Goal: Task Accomplishment & Management: Use online tool/utility

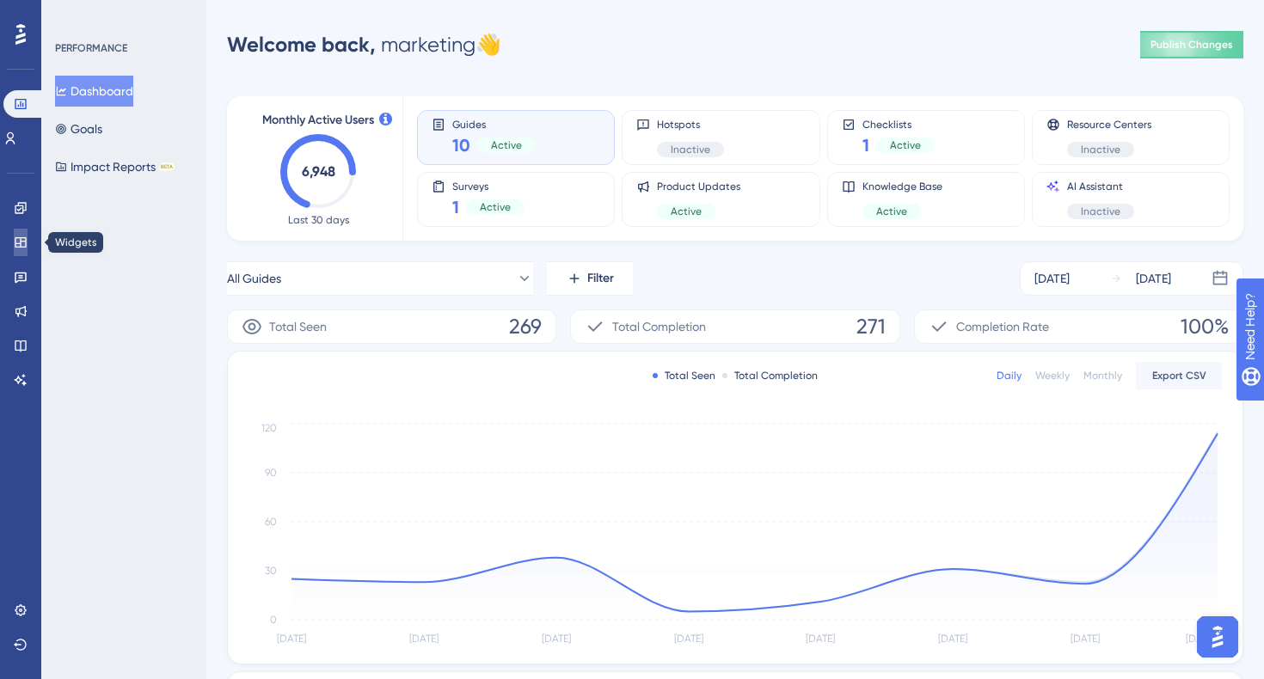
click at [21, 245] on icon at bounding box center [21, 243] width 14 height 14
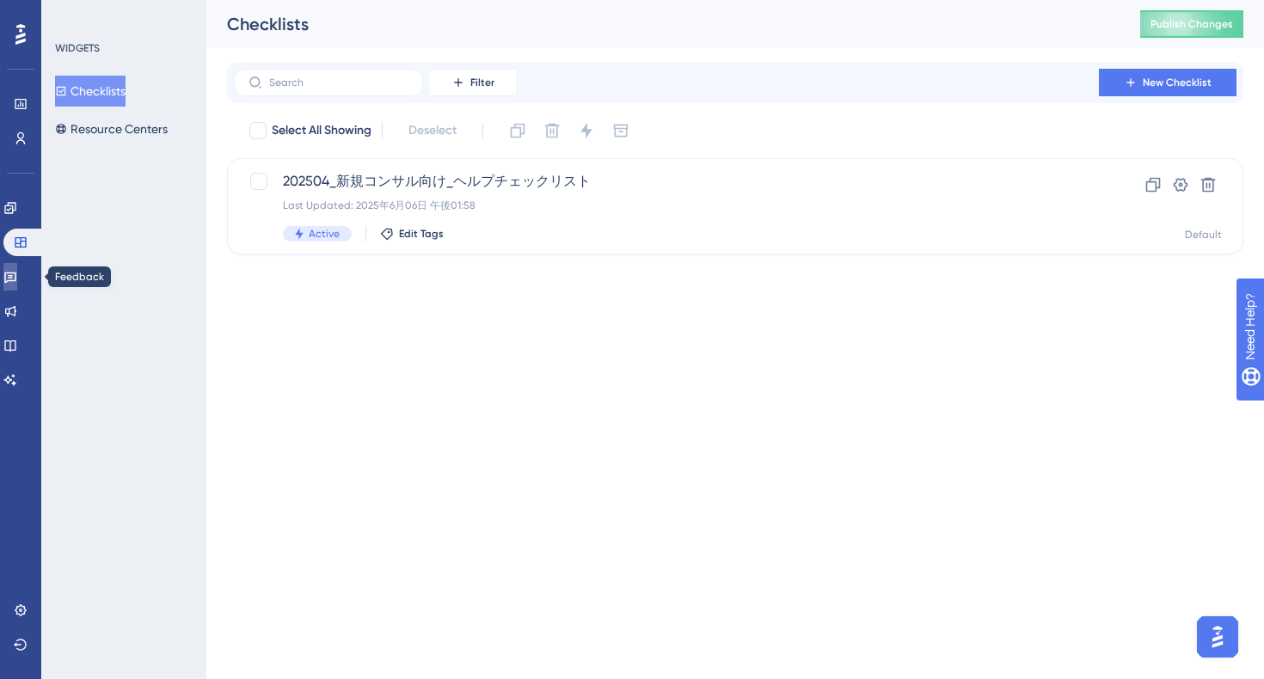
click at [17, 266] on link at bounding box center [10, 277] width 14 height 28
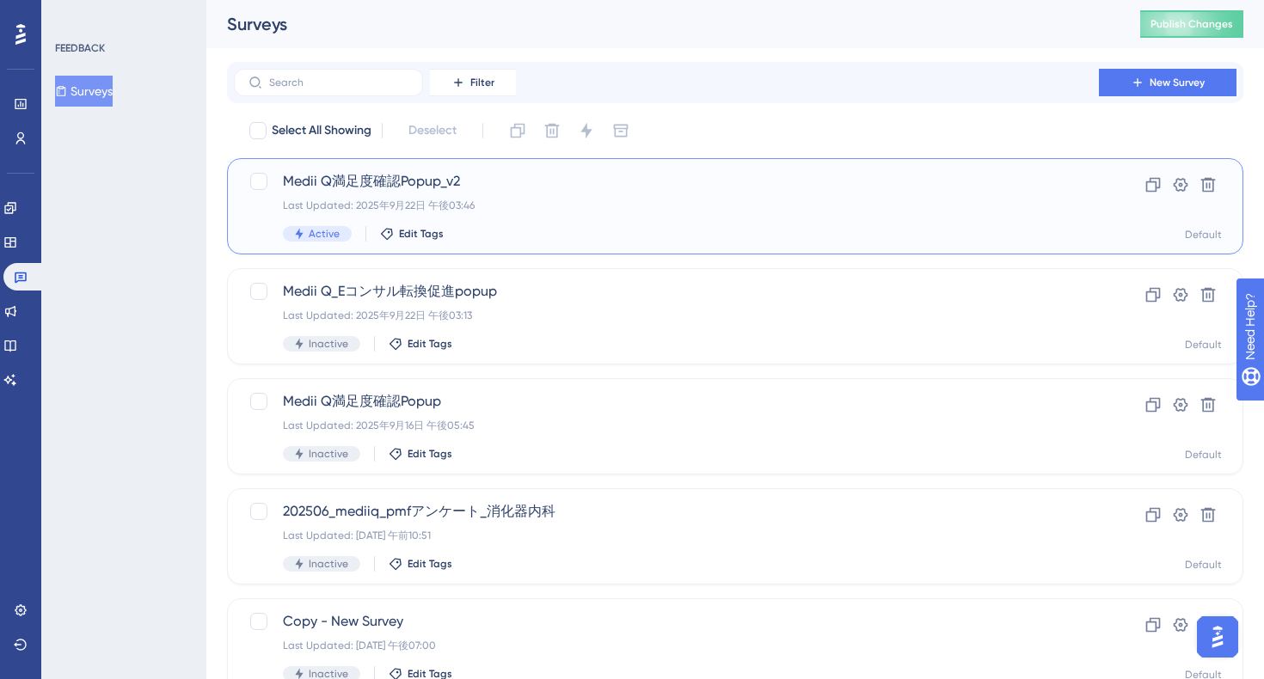
click at [585, 190] on span "Medii Q満足度確認Popup_v2" at bounding box center [666, 181] width 767 height 21
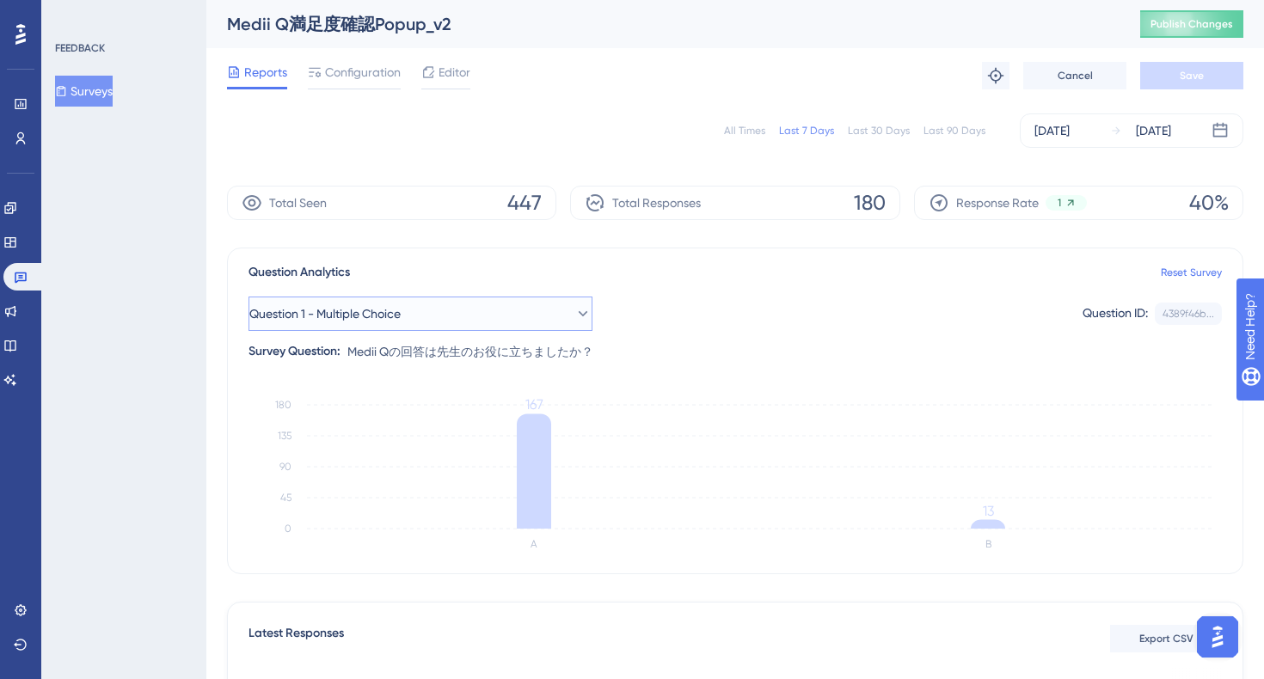
click at [554, 313] on button "Question 1 - Multiple Choice" at bounding box center [420, 314] width 344 height 34
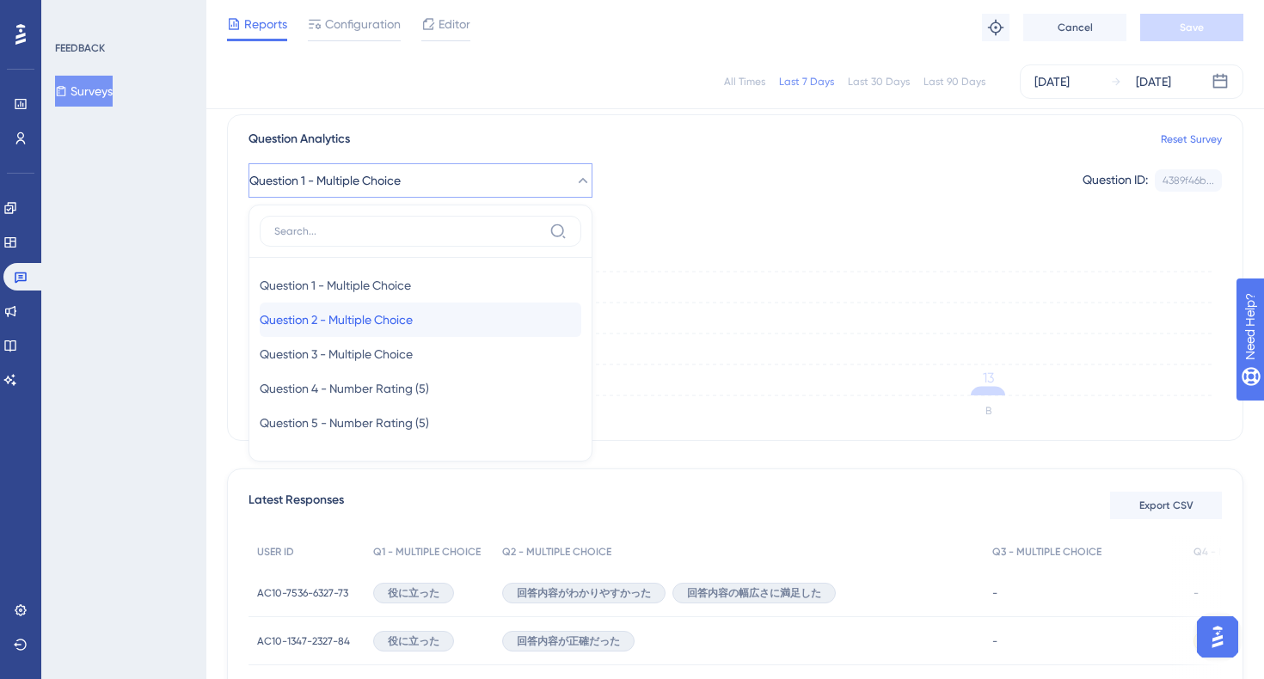
click at [390, 315] on span "Question 2 - Multiple Choice" at bounding box center [336, 319] width 153 height 21
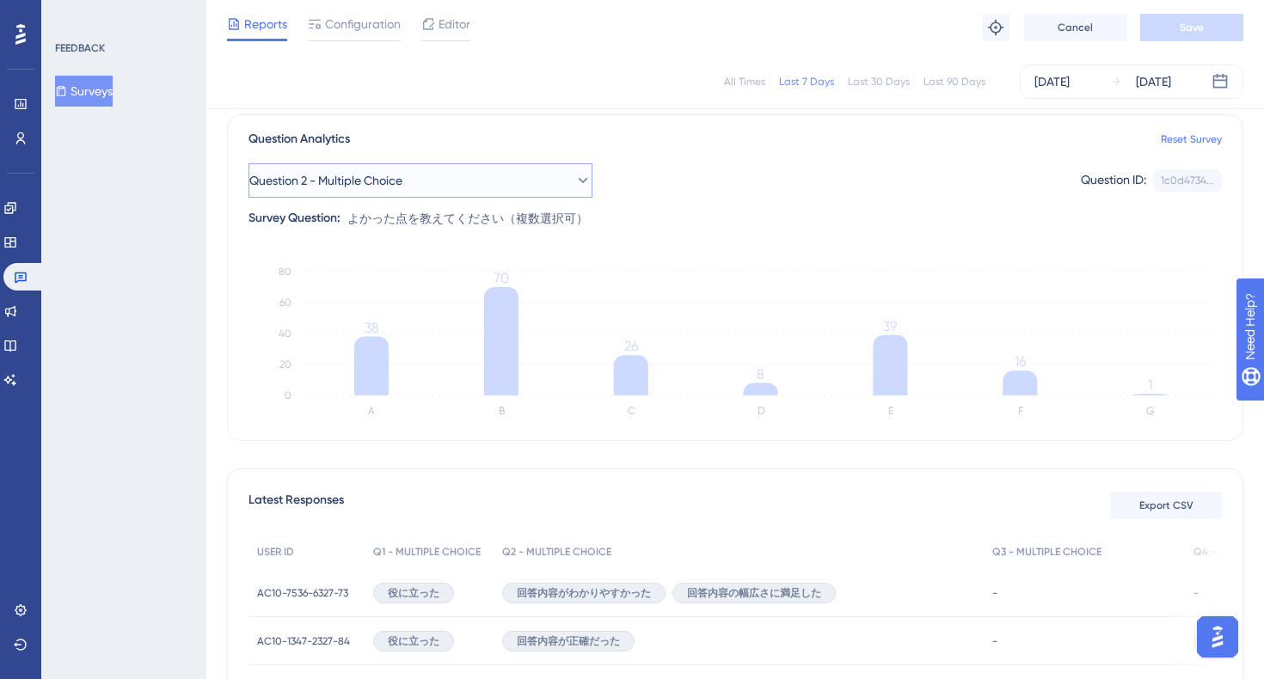
click at [558, 179] on button "Question 2 - Multiple Choice" at bounding box center [420, 180] width 344 height 34
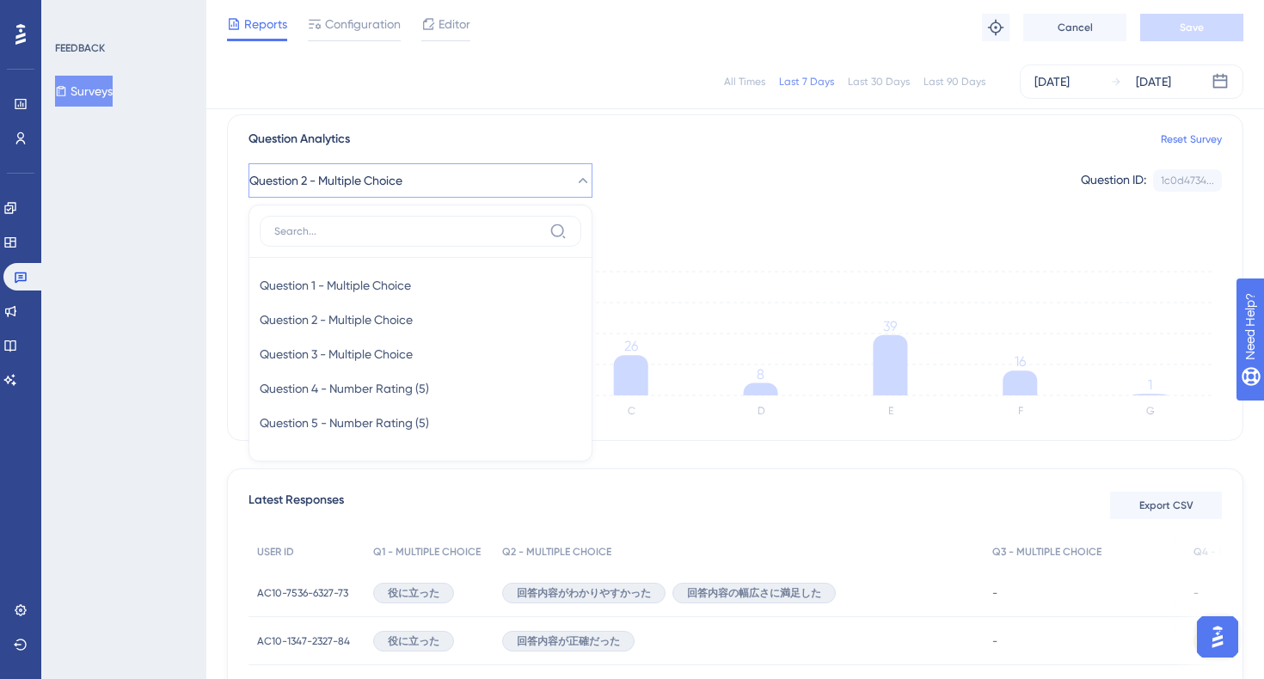
scroll to position [119, 0]
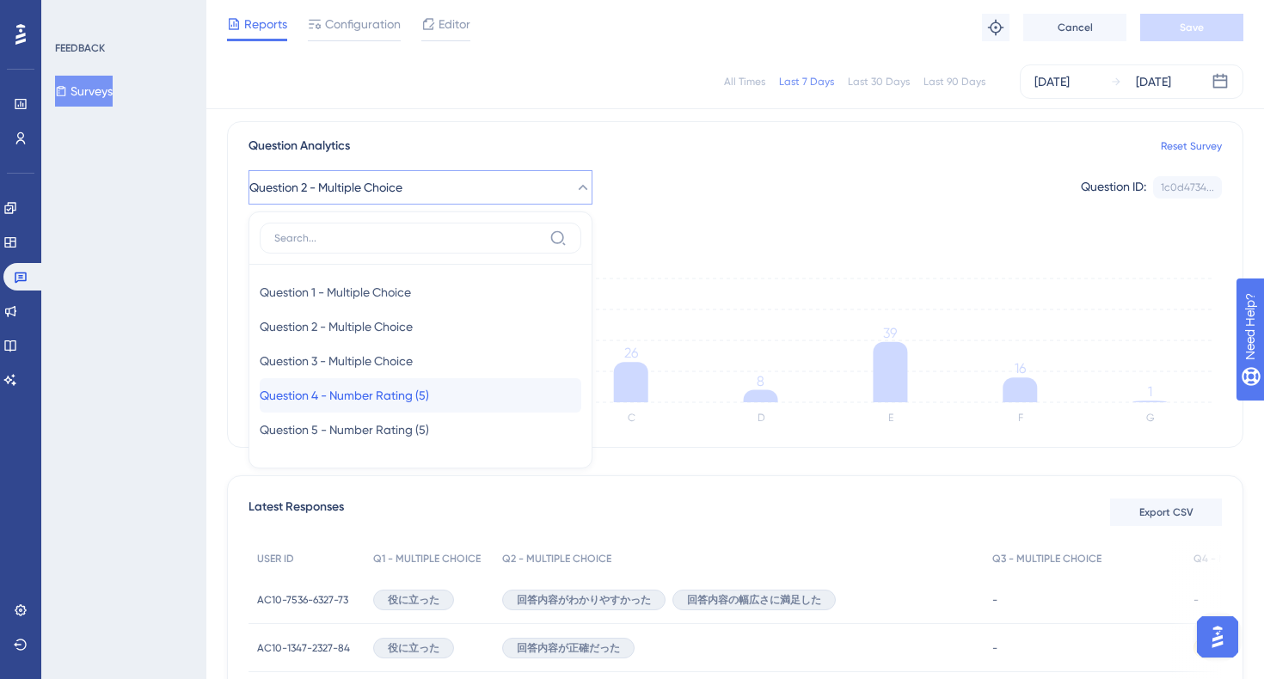
click at [413, 395] on span "Question 4 - Number Rating (5)" at bounding box center [344, 395] width 169 height 21
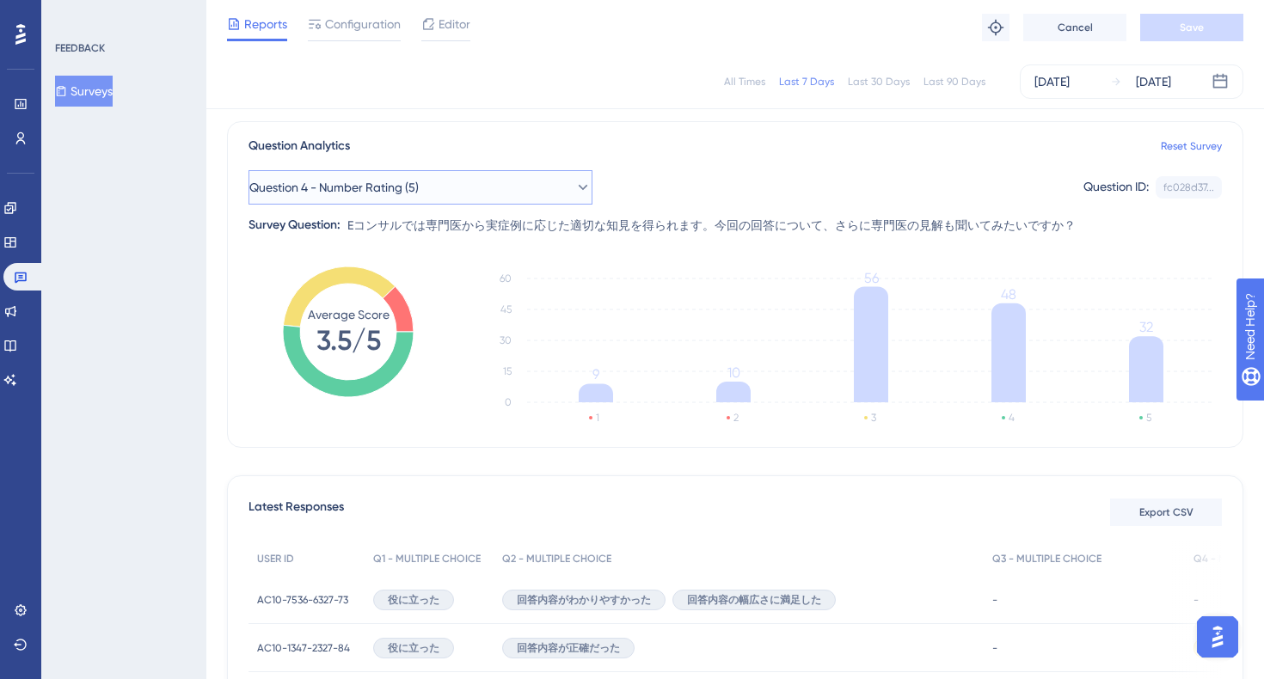
click at [503, 185] on button "Question 4 - Number Rating (5)" at bounding box center [420, 187] width 344 height 34
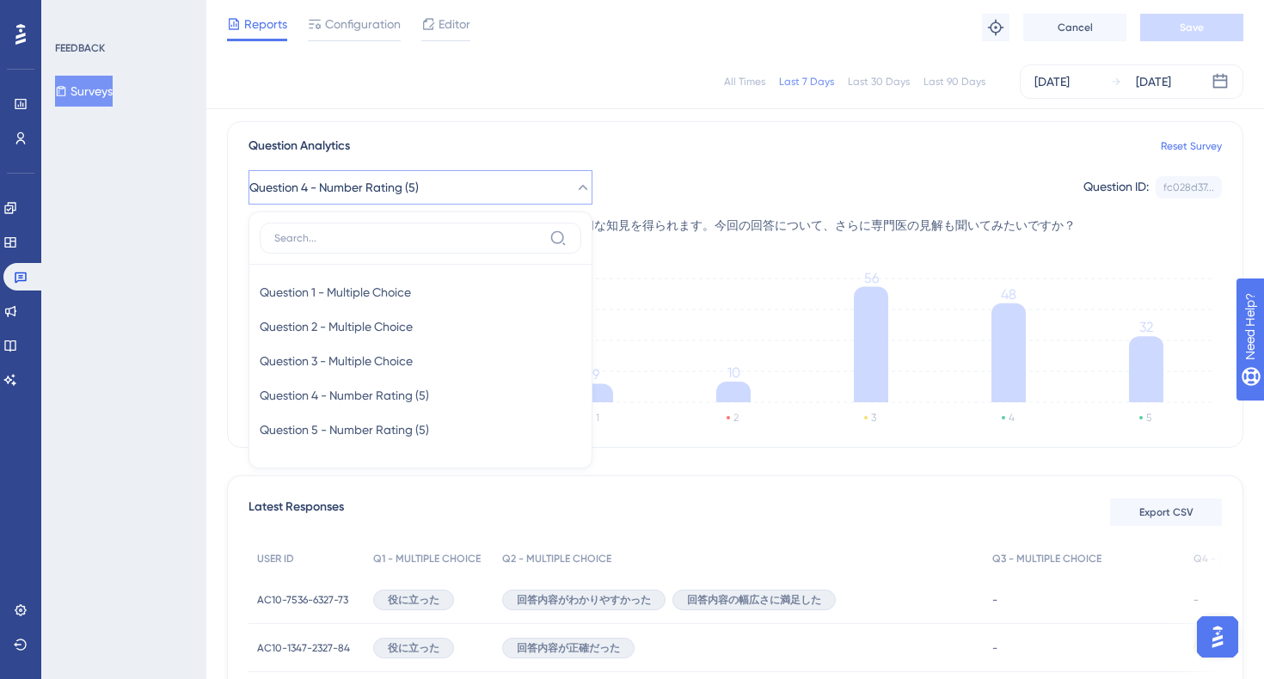
scroll to position [118, 0]
click at [413, 358] on span "Question 3 - Multiple Choice" at bounding box center [336, 362] width 153 height 21
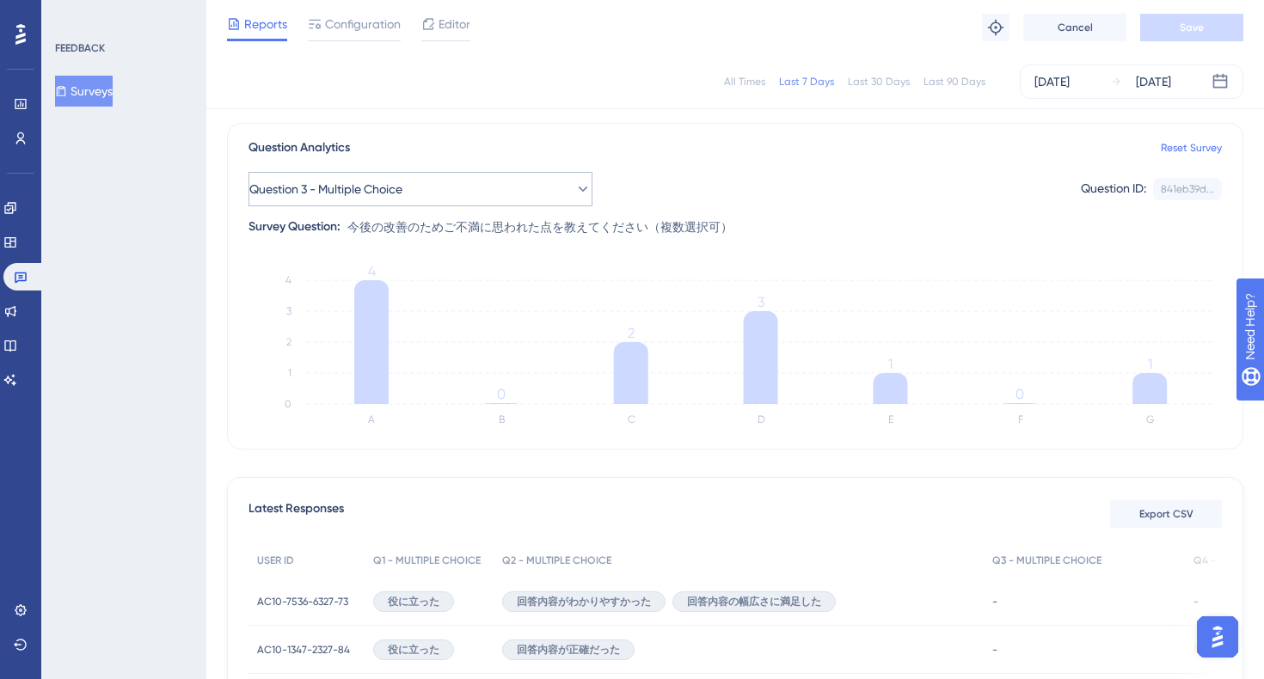
click at [471, 193] on button "Question 3 - Multiple Choice" at bounding box center [420, 189] width 344 height 34
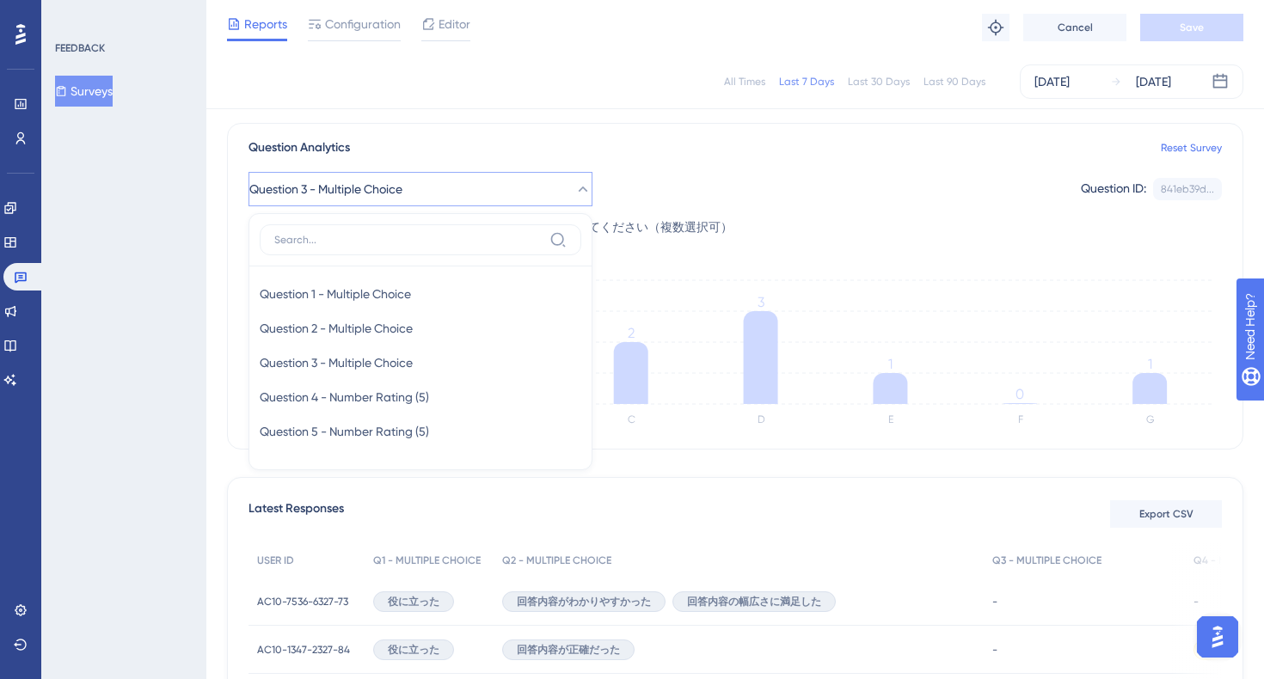
scroll to position [119, 0]
click at [399, 329] on span "Question 2 - Multiple Choice" at bounding box center [336, 326] width 153 height 21
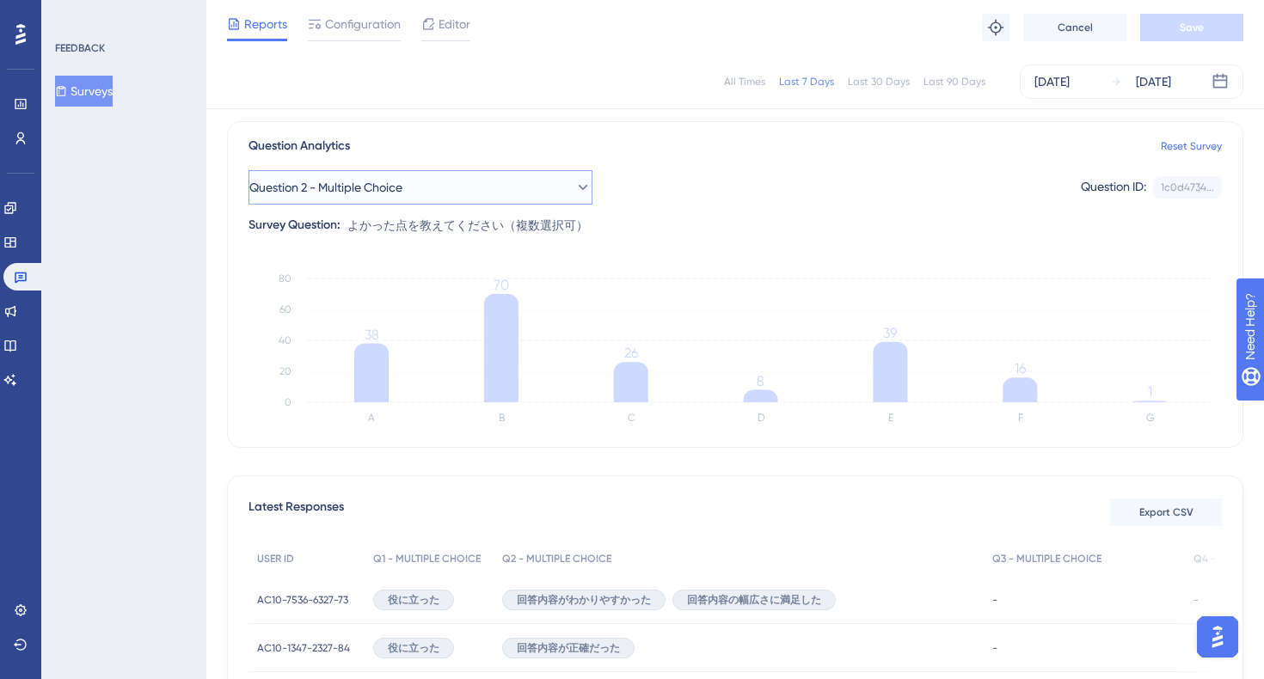
click at [509, 195] on button "Question 2 - Multiple Choice" at bounding box center [420, 187] width 344 height 34
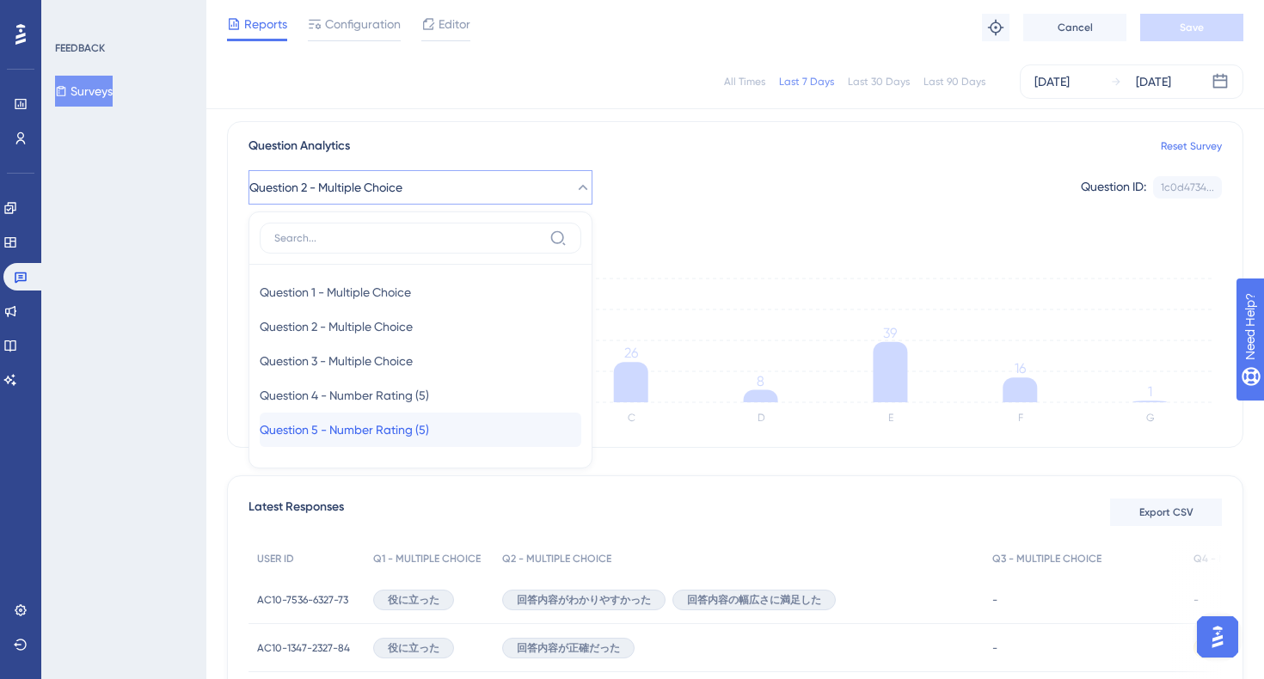
click at [445, 420] on div "Question 5 - Number Rating (5) Question 5 - Number Rating (5)" at bounding box center [421, 430] width 322 height 34
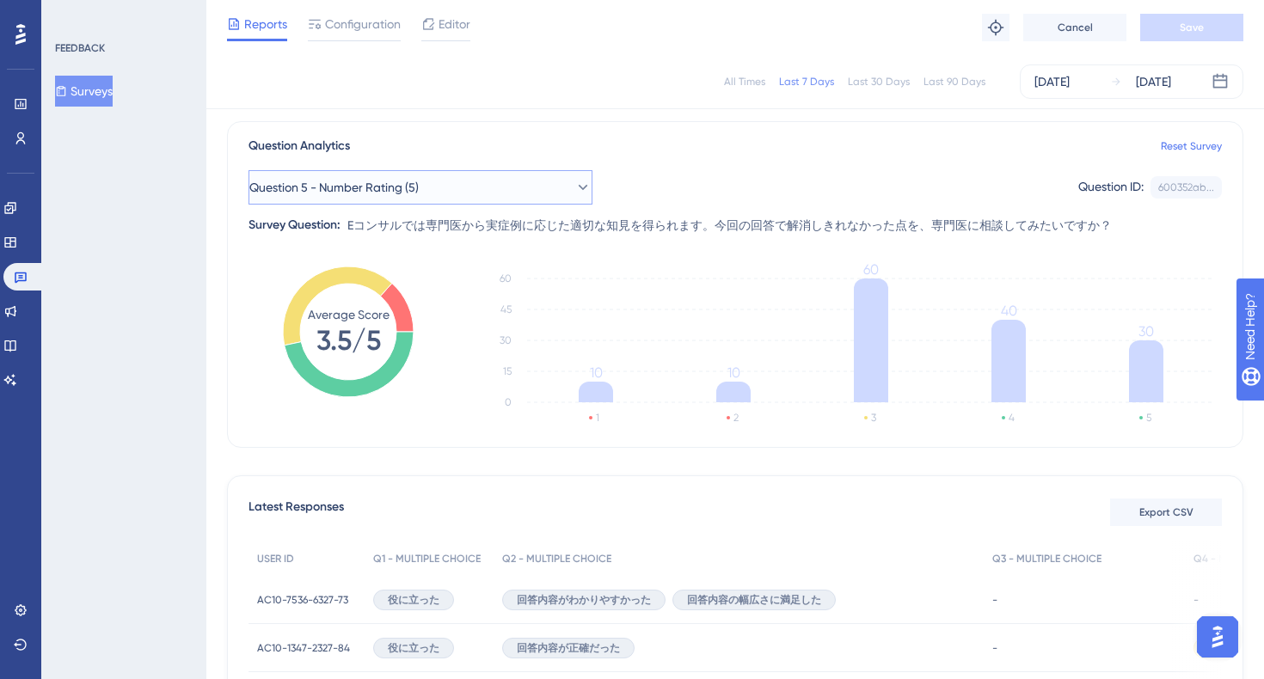
click at [559, 200] on button "Question 5 - Number Rating (5)" at bounding box center [420, 187] width 344 height 34
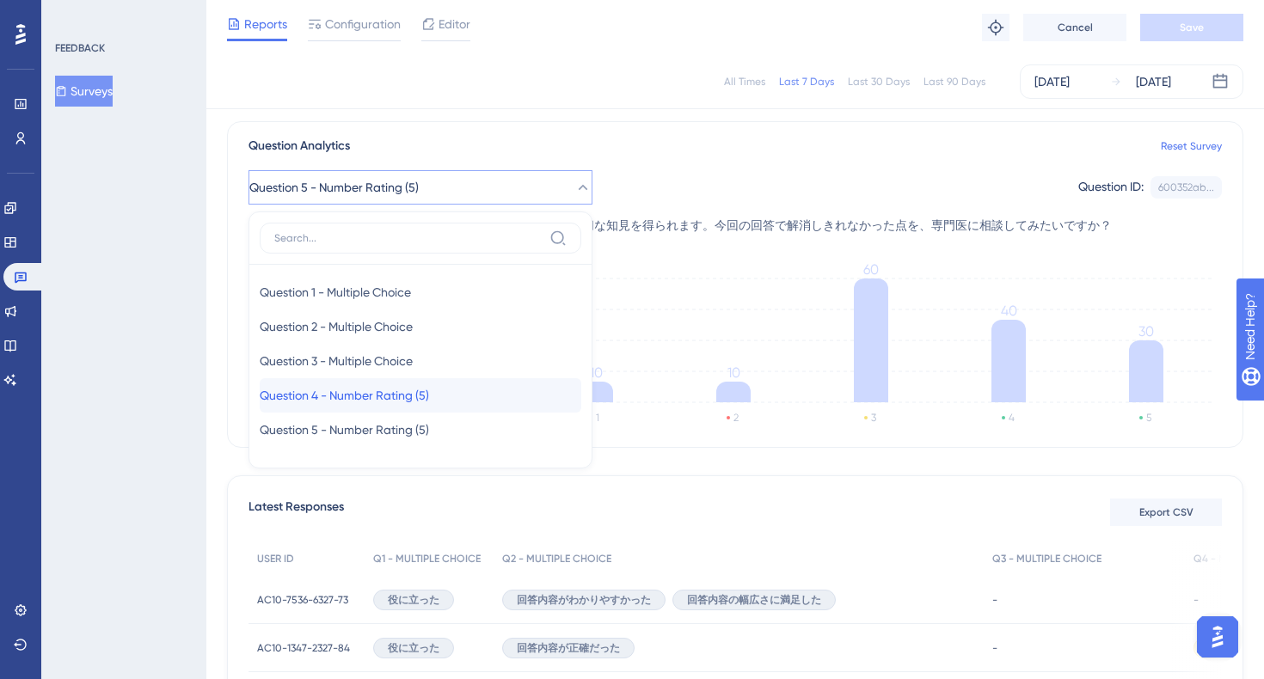
click at [450, 393] on div "Question 4 - Number Rating (5) Question 4 - Number Rating (5)" at bounding box center [421, 395] width 322 height 34
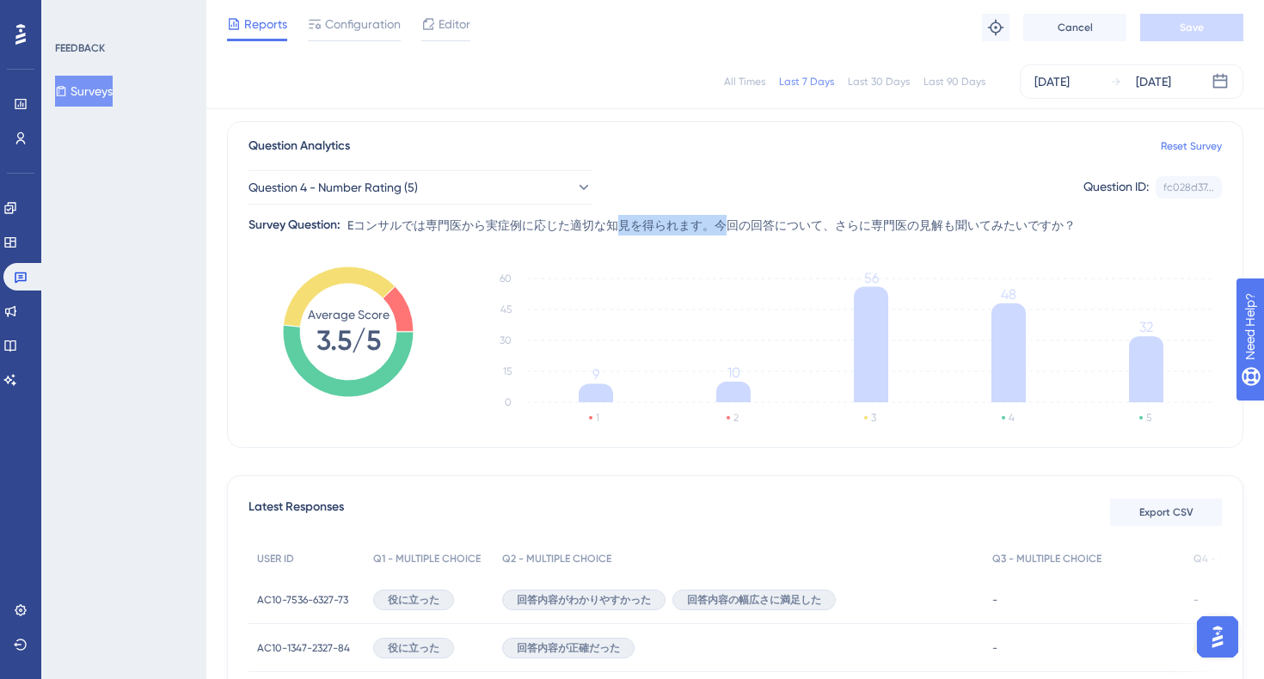
drag, startPoint x: 614, startPoint y: 226, endPoint x: 729, endPoint y: 226, distance: 115.2
click at [728, 226] on span "Eコンサルでは専門医から実症例に応じた適切な知見を得られます。今回の回答について、さらに専門医の見解も聞いてみたいですか？" at bounding box center [711, 225] width 728 height 21
click at [804, 226] on span "Eコンサルでは専門医から実症例に応じた適切な知見を得られます。今回の回答について、さらに専門医の見解も聞いてみたいですか？" at bounding box center [711, 225] width 728 height 21
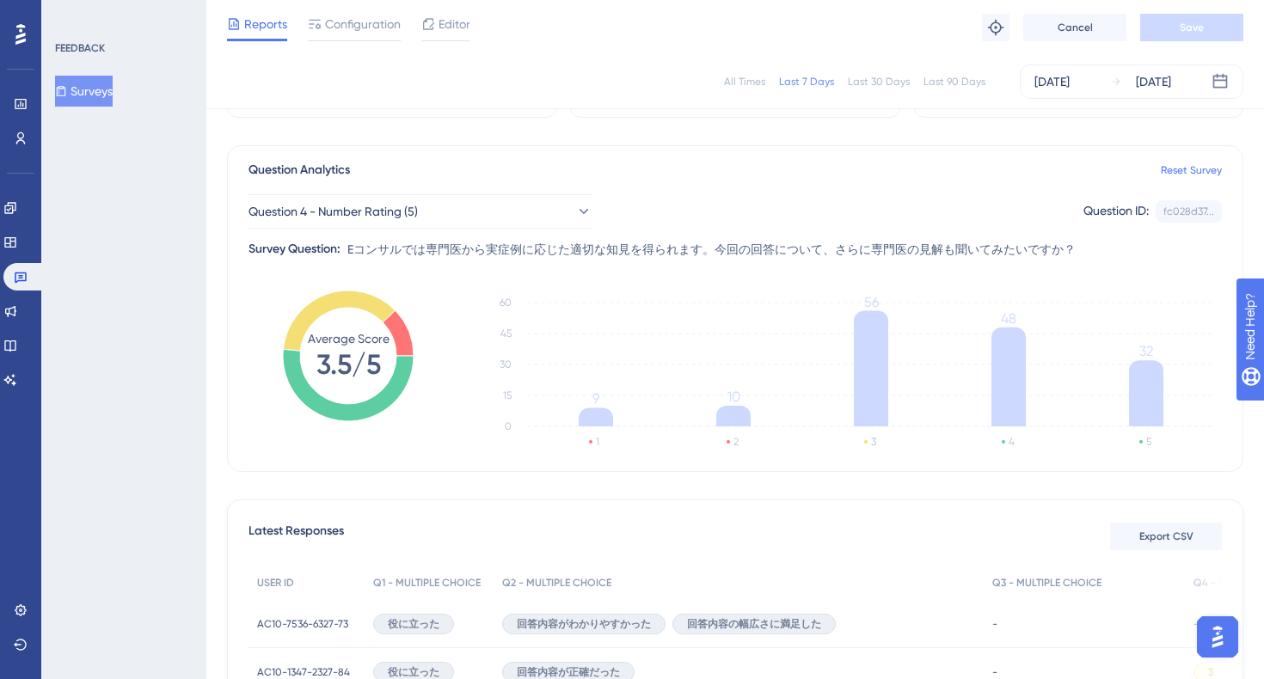
scroll to position [101, 0]
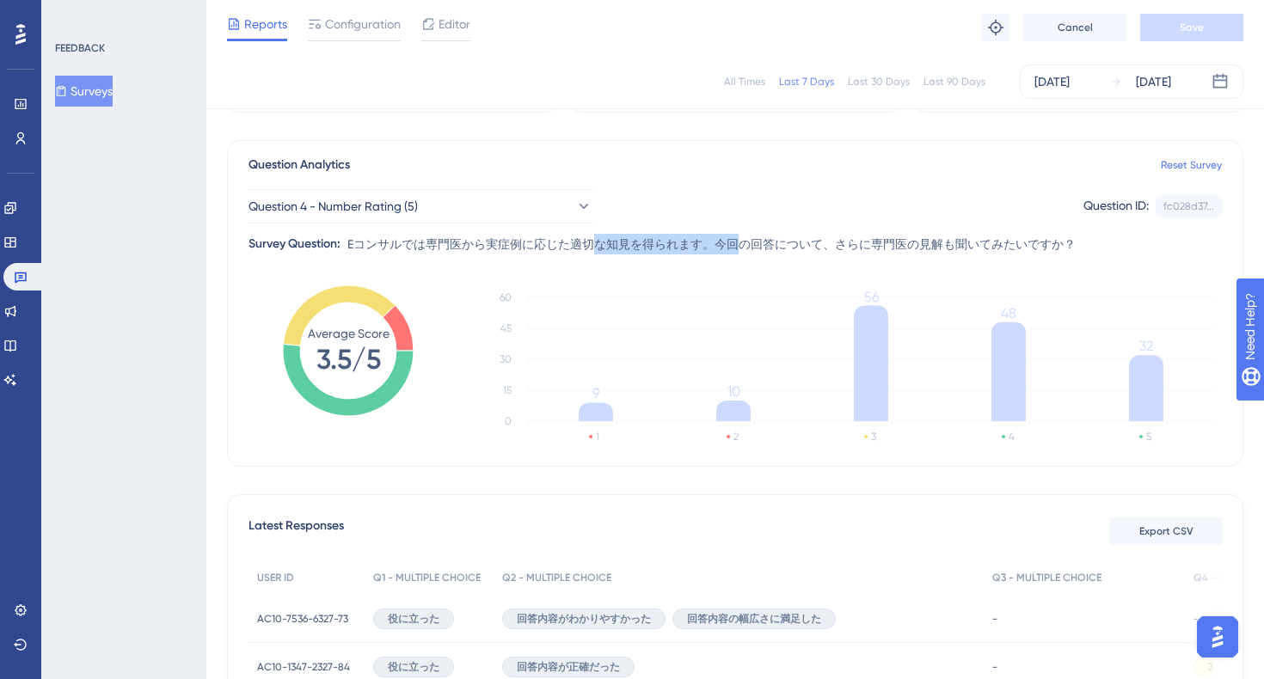
drag, startPoint x: 599, startPoint y: 244, endPoint x: 763, endPoint y: 244, distance: 164.2
click at [761, 244] on span "Eコンサルでは専門医から実症例に応じた適切な知見を得られます。今回の回答について、さらに専門医の見解も聞いてみたいですか？" at bounding box center [711, 244] width 728 height 21
click at [856, 240] on span "Eコンサルでは専門医から実症例に応じた適切な知見を得られます。今回の回答について、さらに専門医の見解も聞いてみたいですか？" at bounding box center [711, 244] width 728 height 21
click at [716, 242] on span "Eコンサルでは専門医から実症例に応じた適切な知見を得られます。今回の回答について、さらに専門医の見解も聞いてみたいですか？" at bounding box center [711, 244] width 728 height 21
click at [407, 244] on span "Eコンサルでは専門医から実症例に応じた適切な知見を得られます。今回の回答について、さらに専門医の見解も聞いてみたいですか？" at bounding box center [711, 244] width 728 height 21
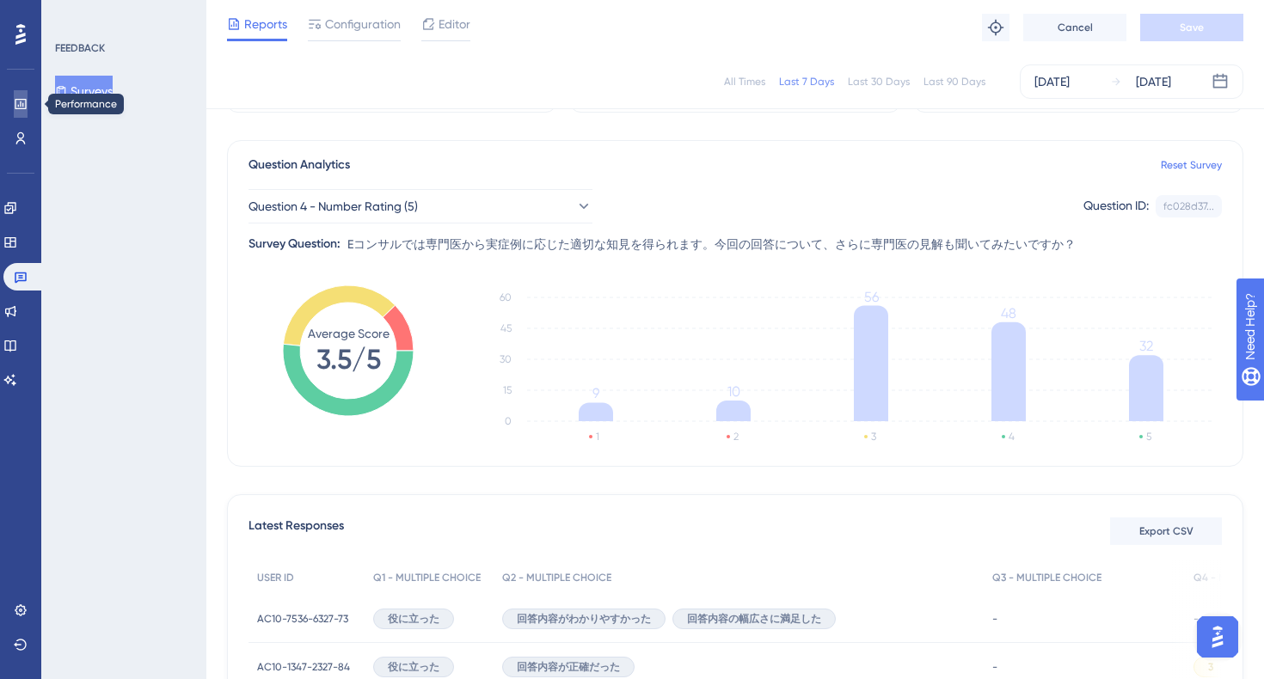
click at [16, 112] on link at bounding box center [21, 104] width 14 height 28
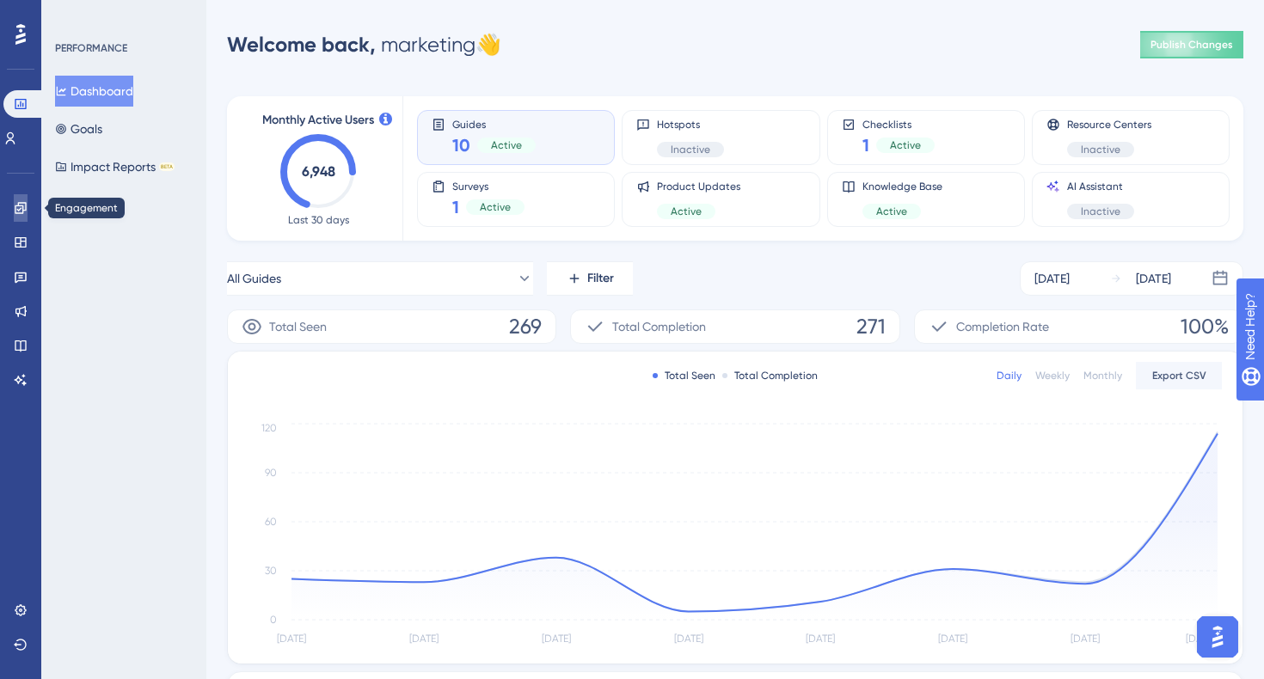
click at [14, 203] on link at bounding box center [21, 208] width 14 height 28
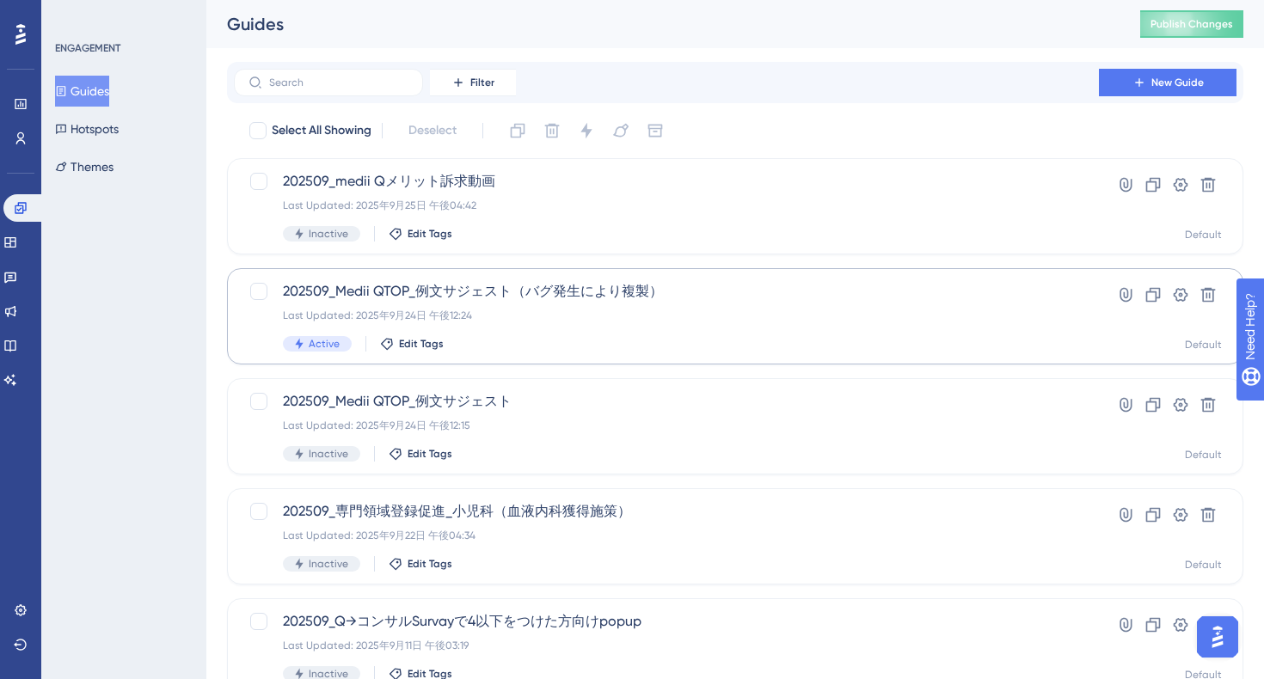
click at [696, 319] on div "Last Updated: 2025年9月24日 午後12:24" at bounding box center [666, 316] width 767 height 14
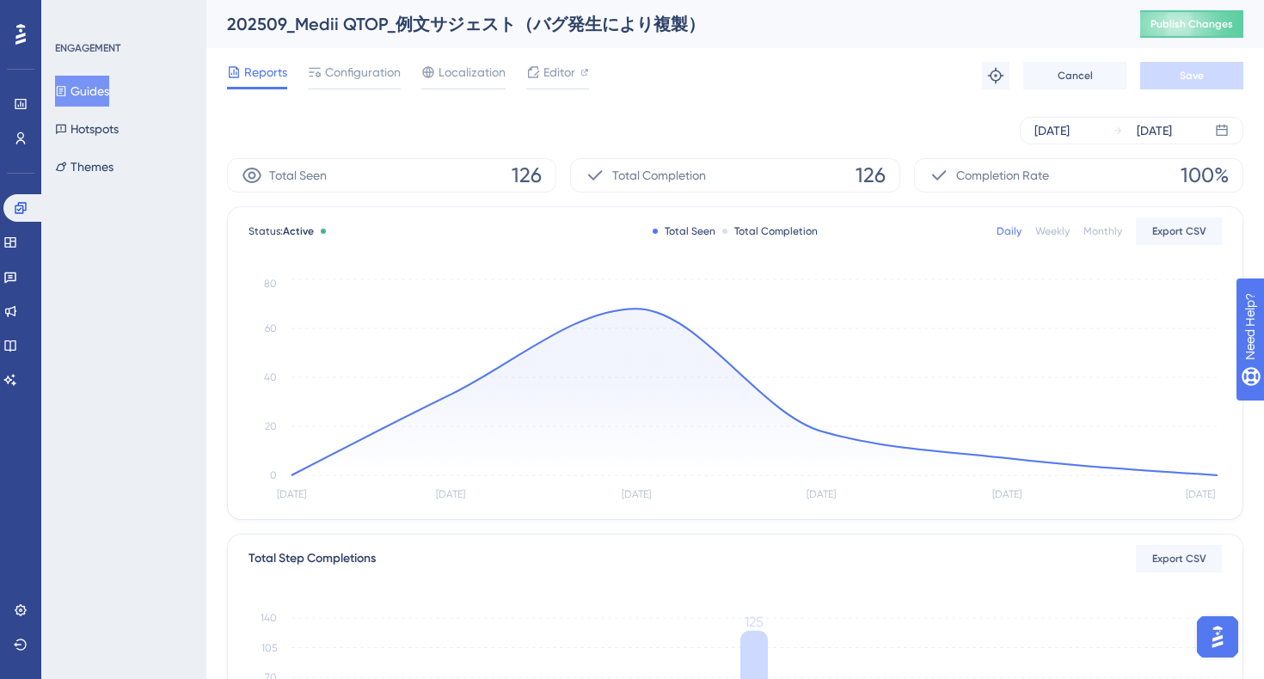
click at [450, 124] on div "[DATE] [DATE]" at bounding box center [735, 131] width 1016 height 28
click at [14, 135] on link at bounding box center [21, 139] width 14 height 28
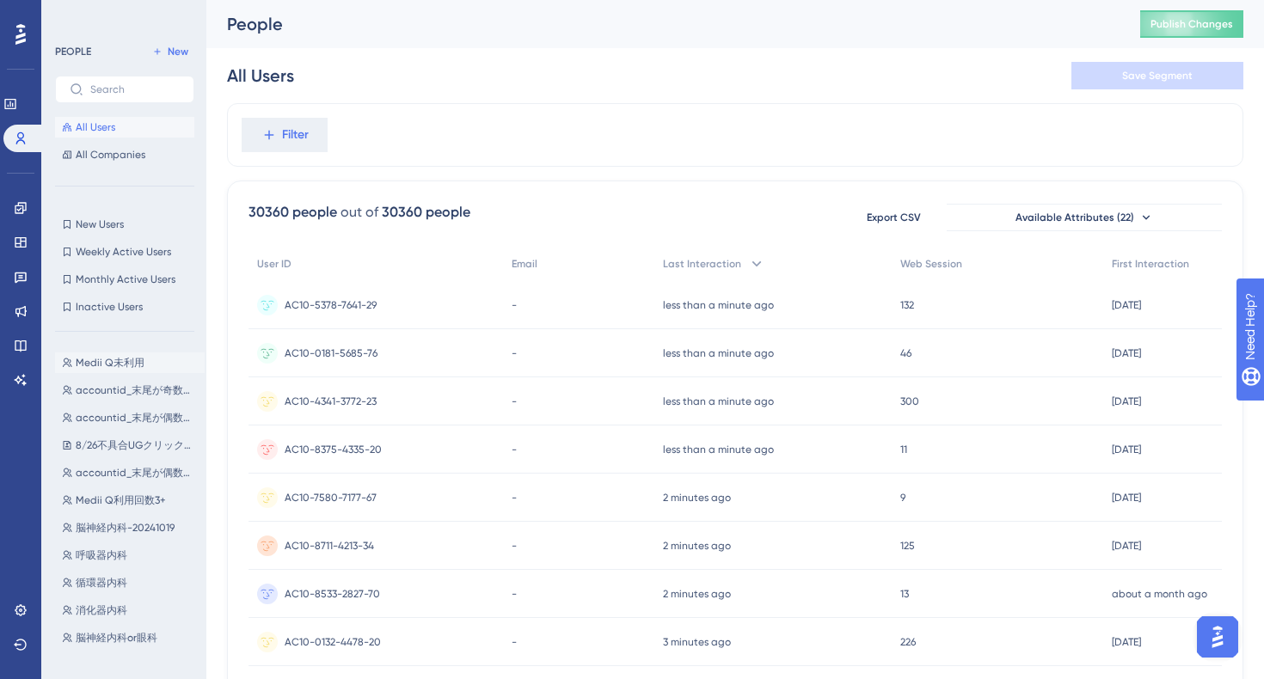
click at [127, 352] on button "Medii Q未利用 Medii Q未利用" at bounding box center [130, 362] width 150 height 21
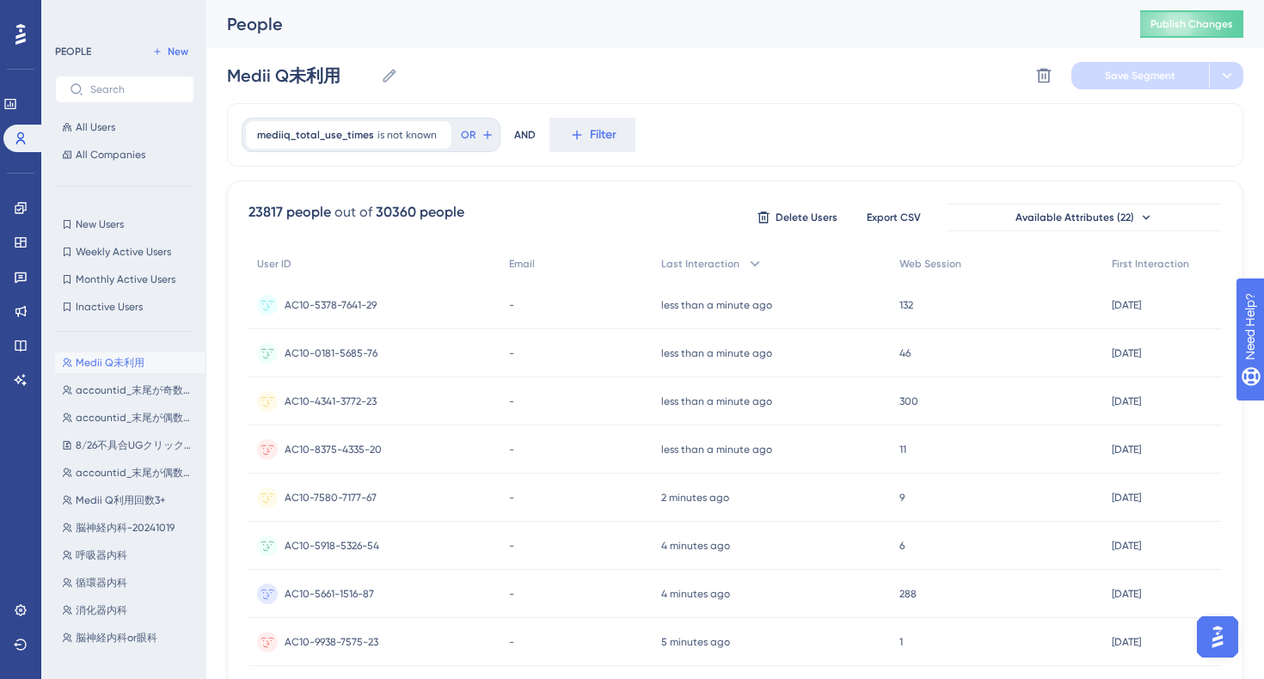
click at [705, 144] on div "mediiq_total_use_times is not known Remove OR AND Filter" at bounding box center [735, 135] width 1016 height 64
click at [711, 129] on div "mediiq_total_use_times is not known Remove OR AND Filter" at bounding box center [735, 135] width 1016 height 64
click at [472, 138] on button "OR" at bounding box center [477, 135] width 38 height 28
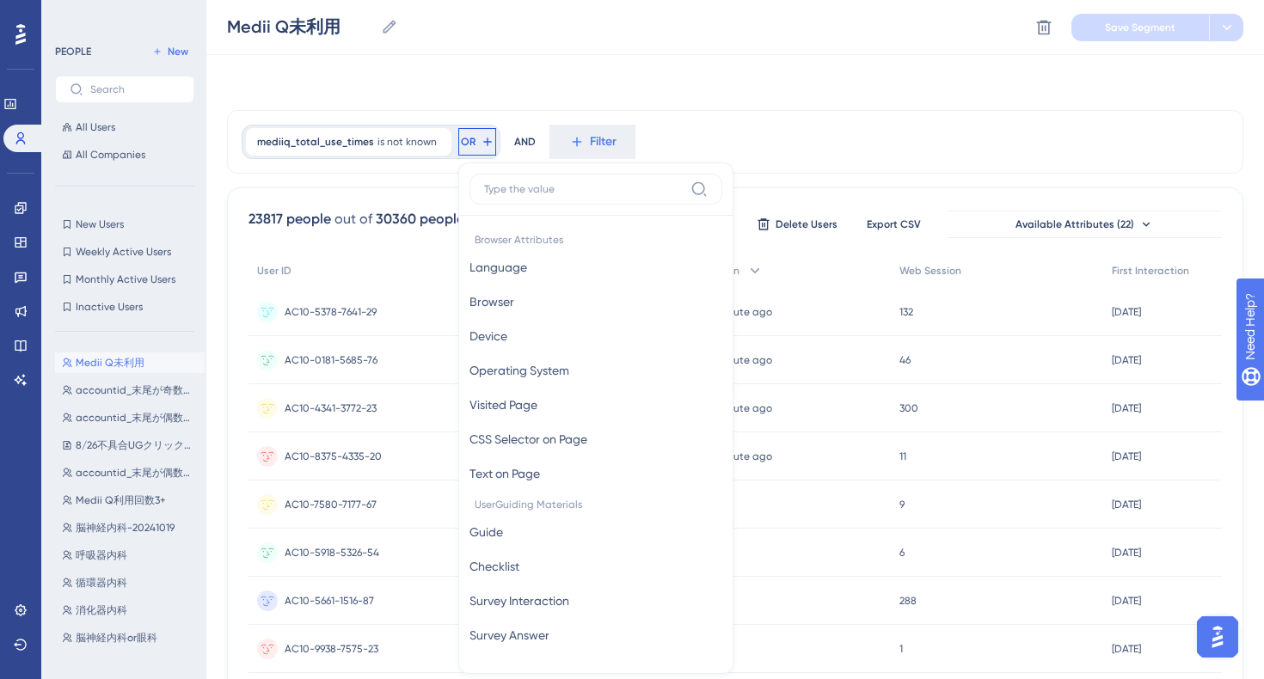
scroll to position [71, 0]
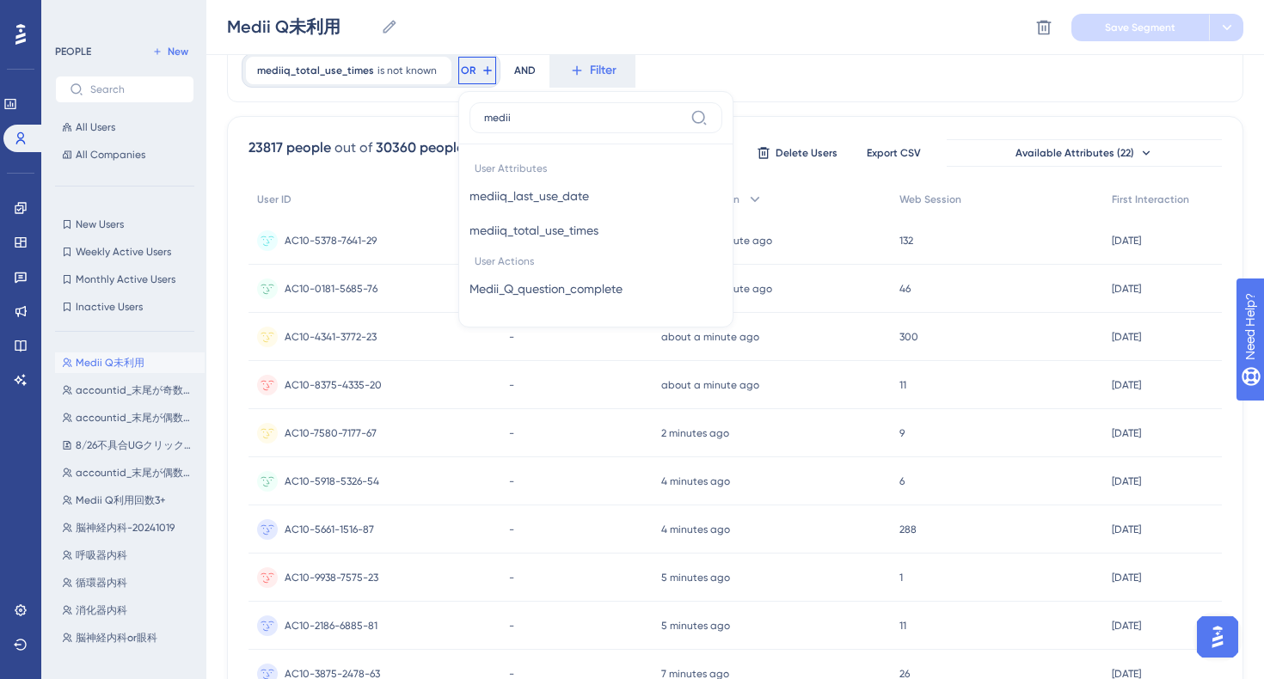
type input "medii"
click at [685, 65] on div "mediiq_total_use_times is not known Remove OR medii User Attributes mediiq_last…" at bounding box center [735, 71] width 1016 height 64
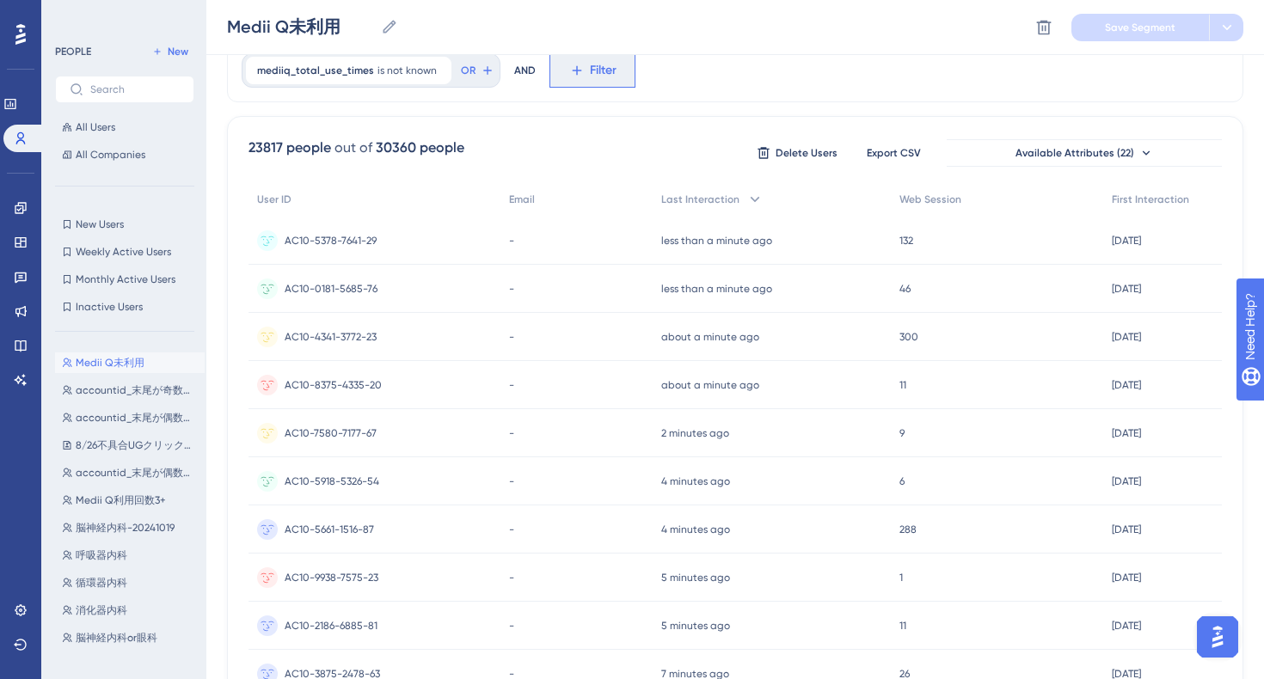
click at [573, 69] on icon at bounding box center [576, 70] width 15 height 15
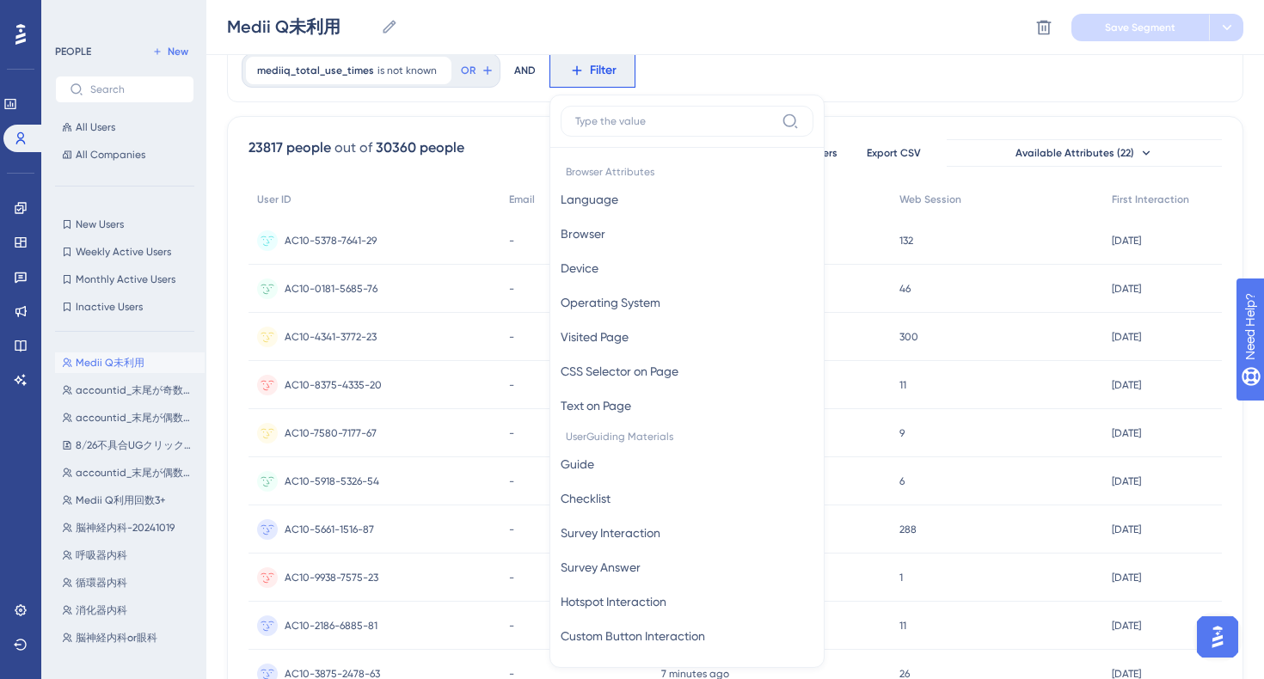
scroll to position [113, 0]
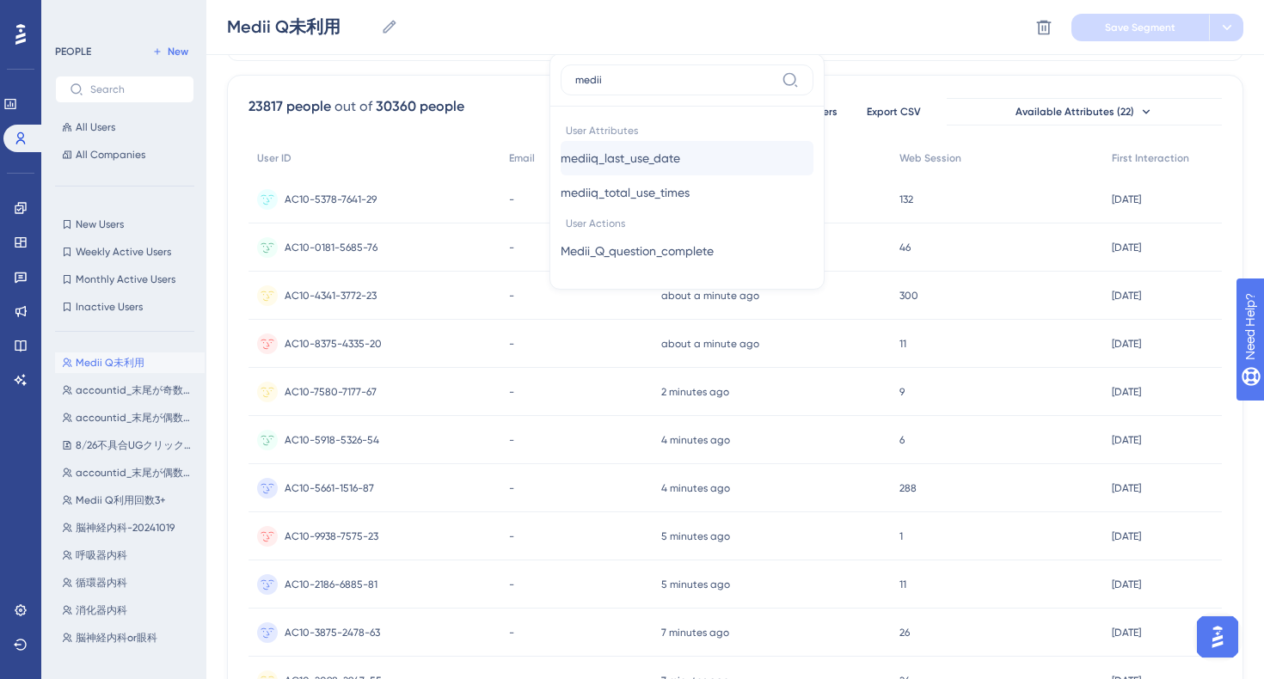
type input "medii"
click at [684, 168] on button "mediiq_last_use_date mediiq_last_use_date" at bounding box center [686, 158] width 253 height 34
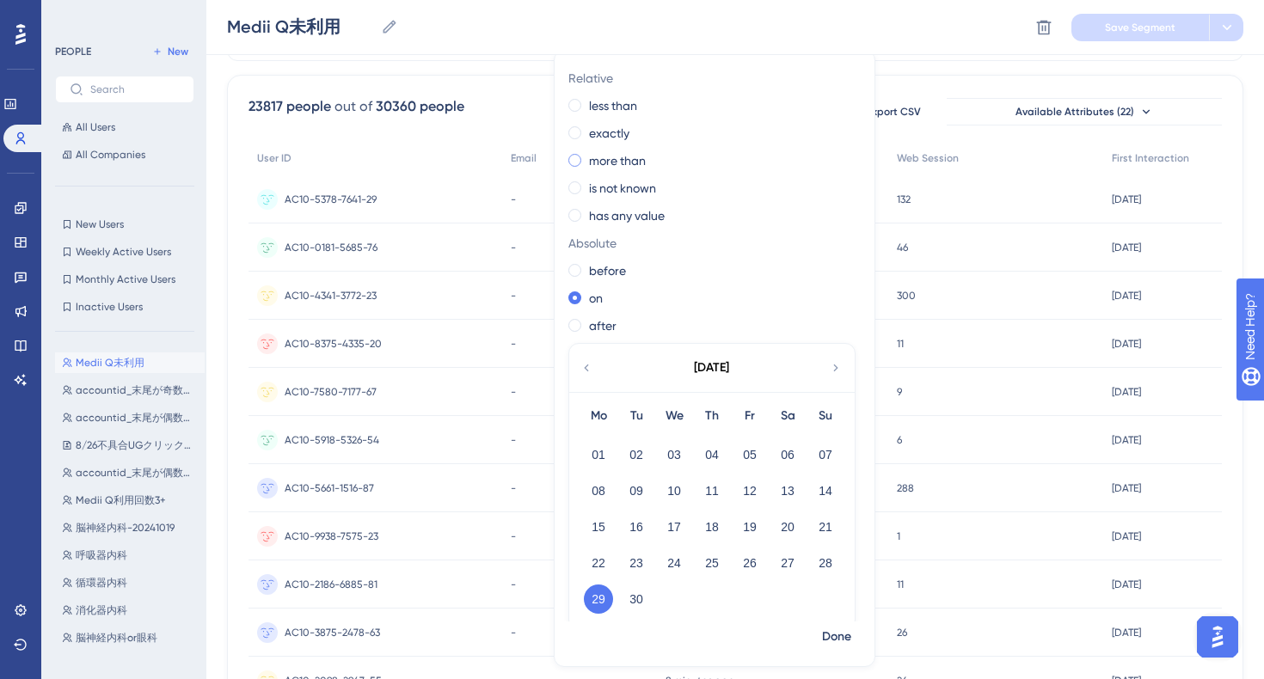
click at [631, 159] on label "more than" at bounding box center [617, 160] width 57 height 21
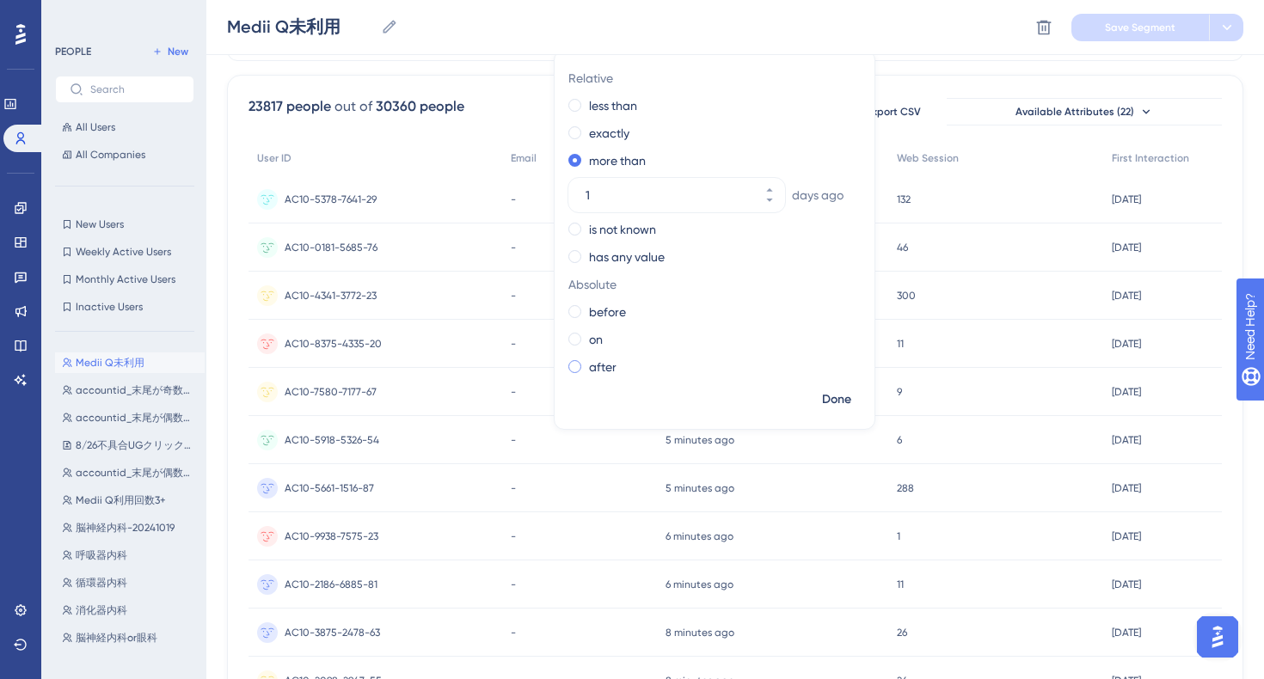
click at [599, 370] on label "after" at bounding box center [603, 367] width 28 height 21
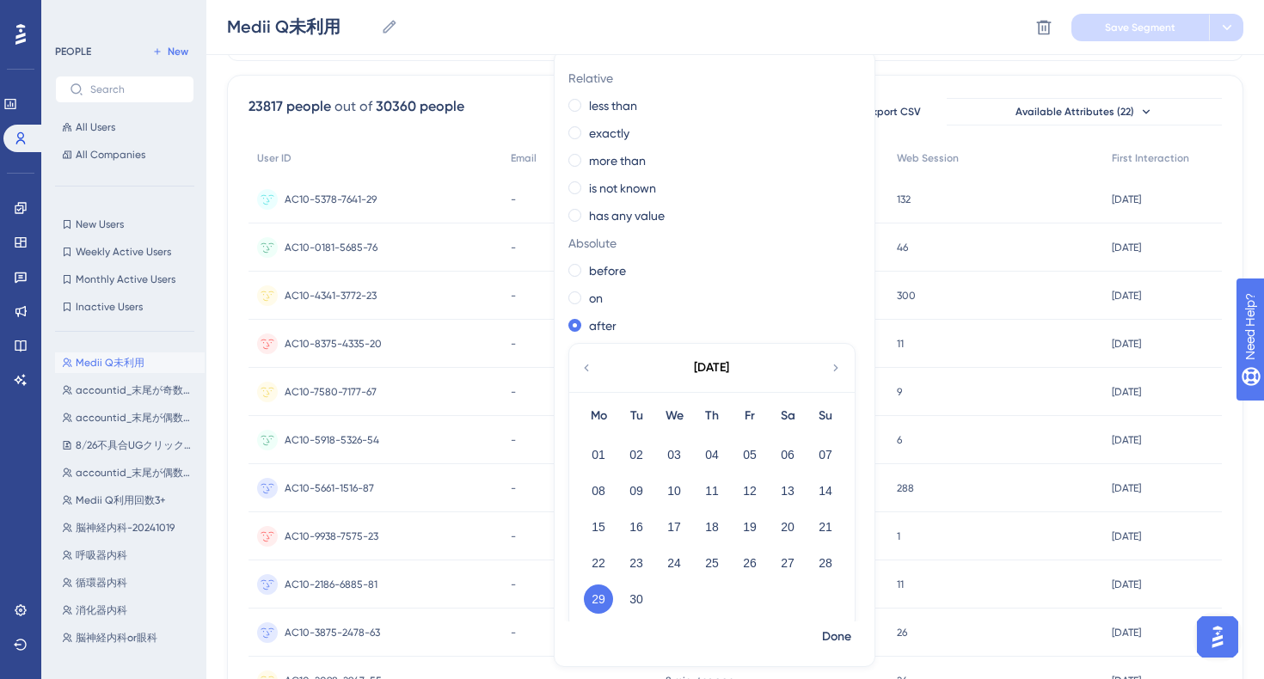
click at [579, 371] on icon at bounding box center [586, 367] width 14 height 15
click at [833, 362] on icon at bounding box center [836, 367] width 14 height 15
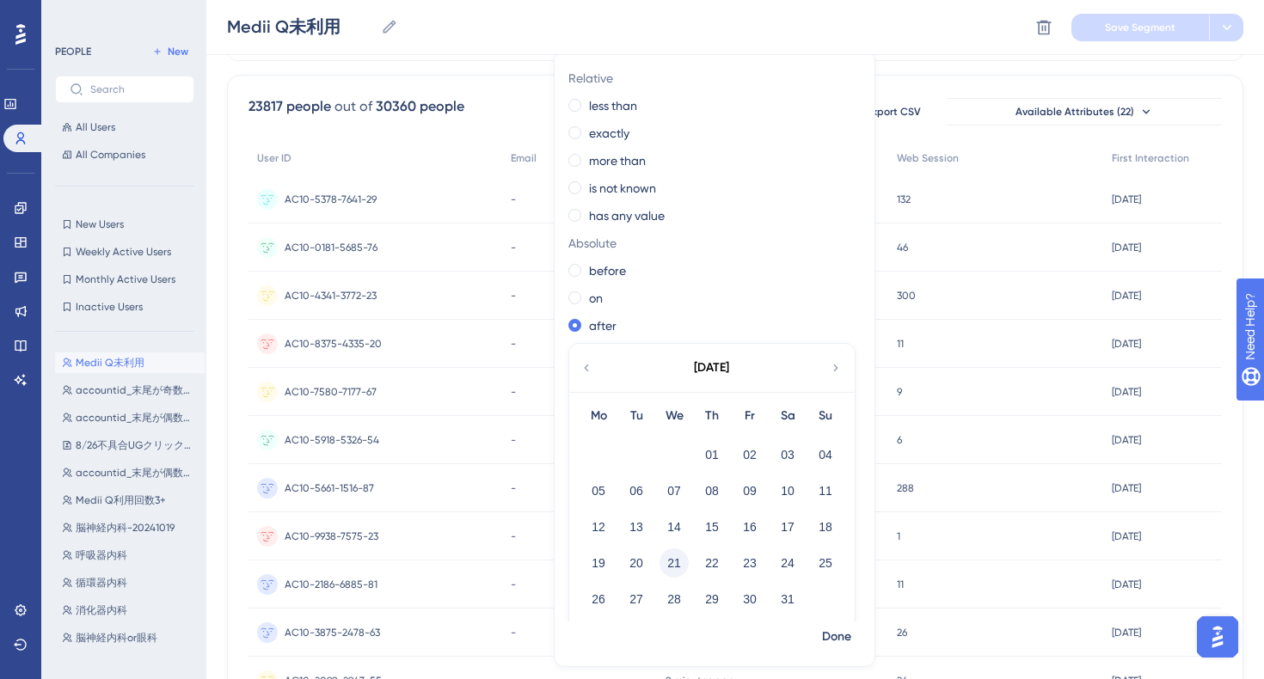
click at [663, 565] on button "21" at bounding box center [673, 562] width 29 height 29
click at [622, 562] on button "20" at bounding box center [636, 562] width 29 height 29
click at [833, 636] on span "Done" at bounding box center [836, 637] width 29 height 21
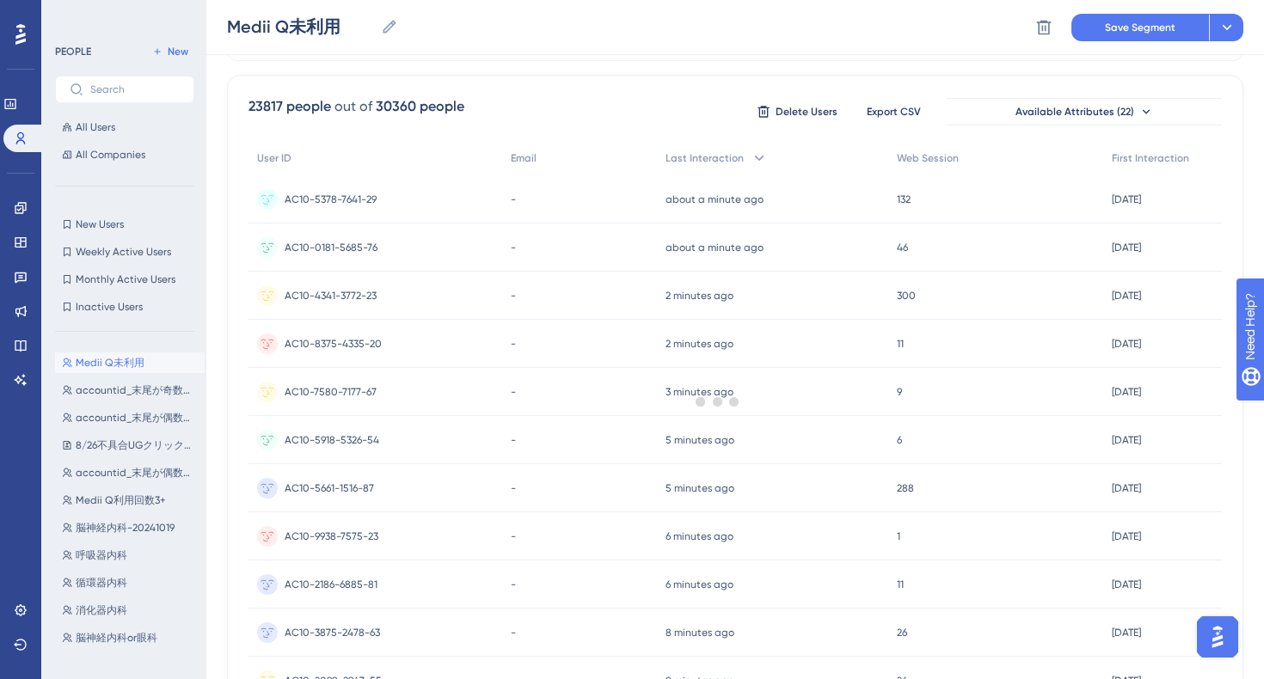
scroll to position [0, 0]
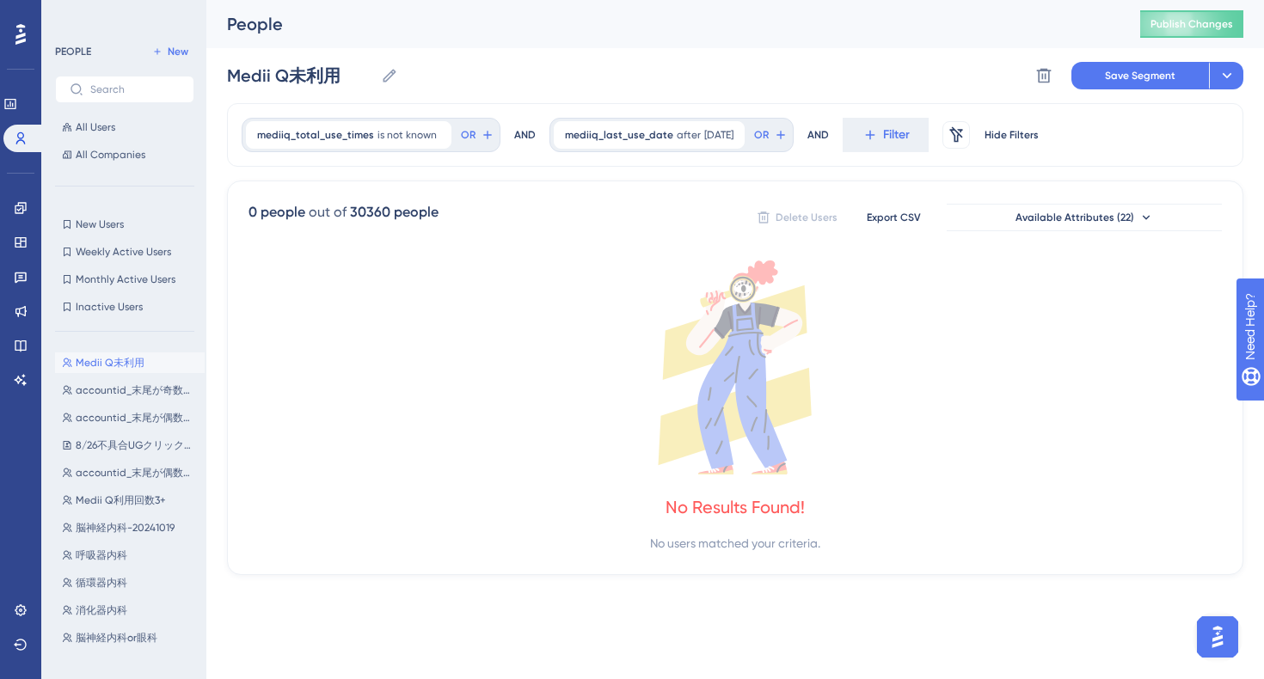
click at [576, 192] on div "0 people out of 30360 people Delete Users Export CSV Available Attributes (22) …" at bounding box center [735, 378] width 1016 height 395
click at [737, 137] on icon at bounding box center [731, 135] width 10 height 10
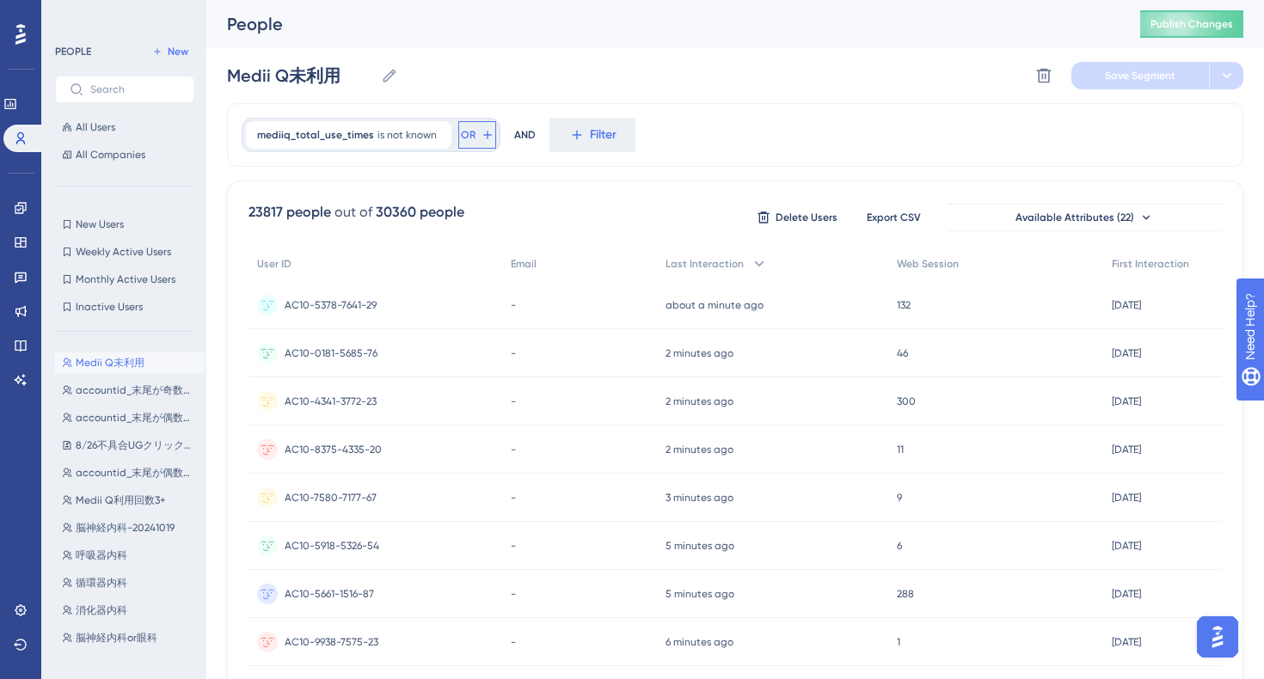
click at [486, 134] on icon at bounding box center [488, 135] width 14 height 14
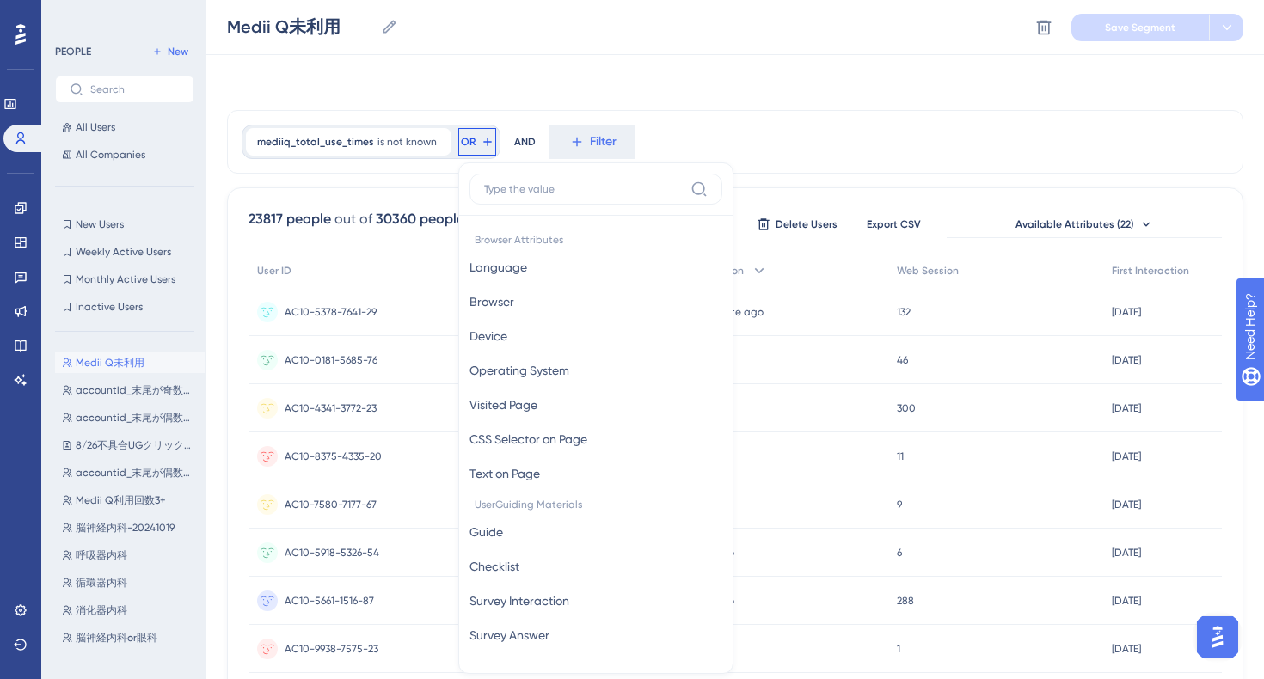
scroll to position [71, 0]
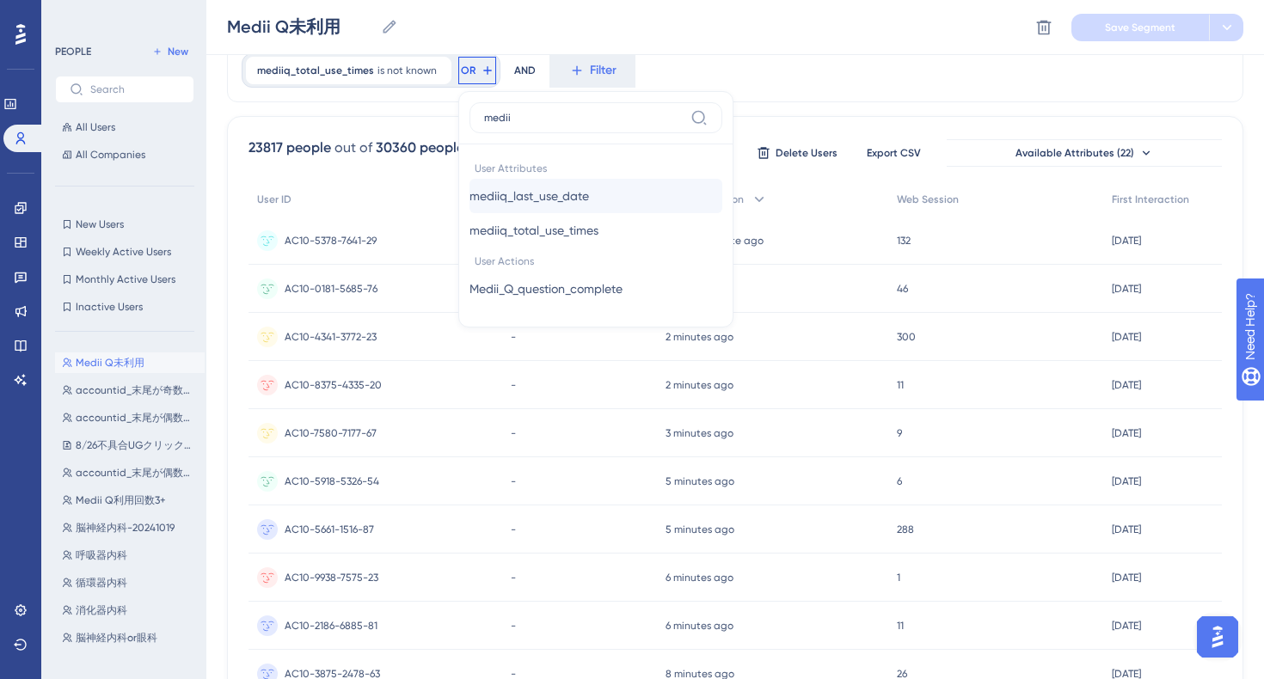
type input "medii"
click at [585, 202] on span "mediiq_last_use_date" at bounding box center [528, 196] width 119 height 21
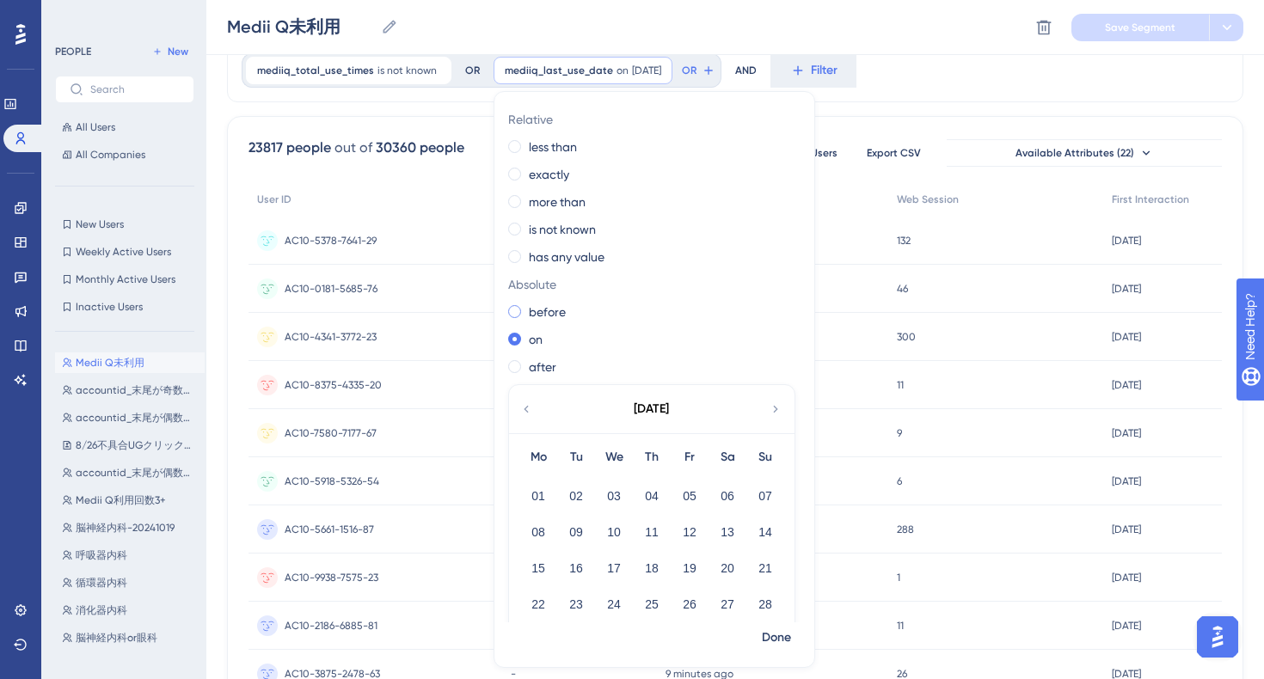
click at [535, 315] on label "before" at bounding box center [547, 312] width 37 height 21
click at [511, 410] on div "[DATE]" at bounding box center [651, 409] width 284 height 48
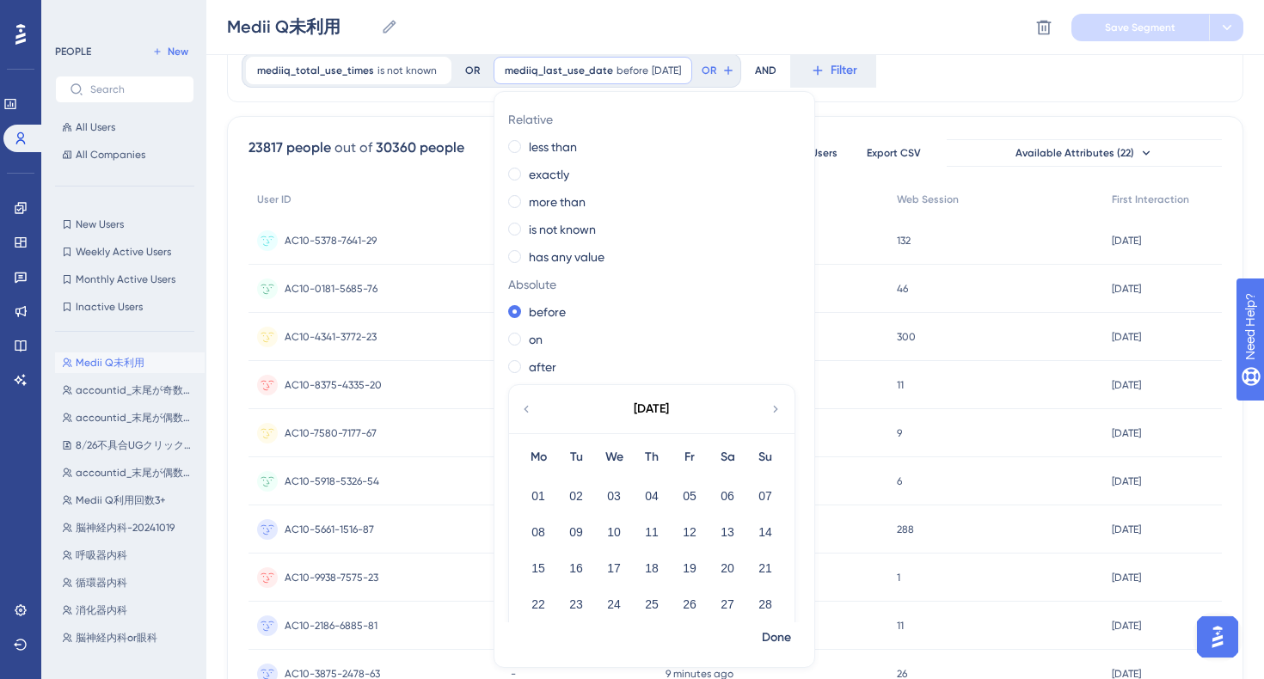
click at [524, 410] on icon at bounding box center [526, 409] width 4 height 7
click at [573, 607] on button "20" at bounding box center [575, 604] width 29 height 29
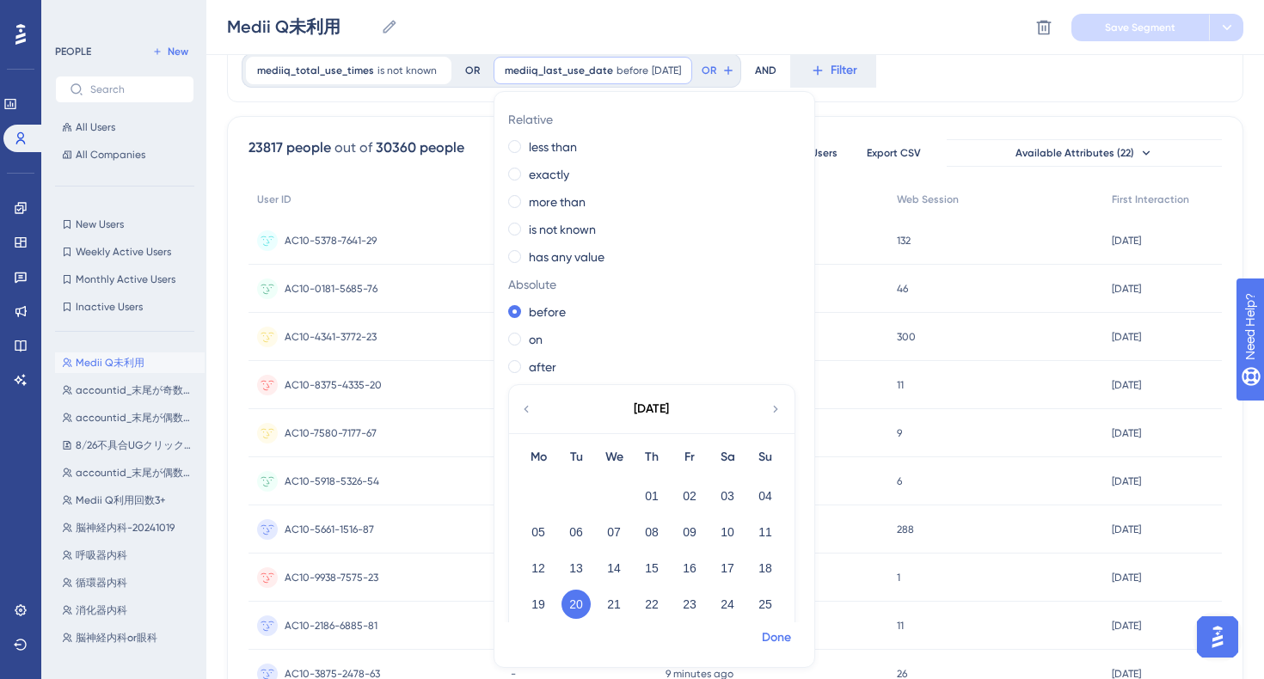
click at [774, 637] on span "Done" at bounding box center [776, 638] width 29 height 21
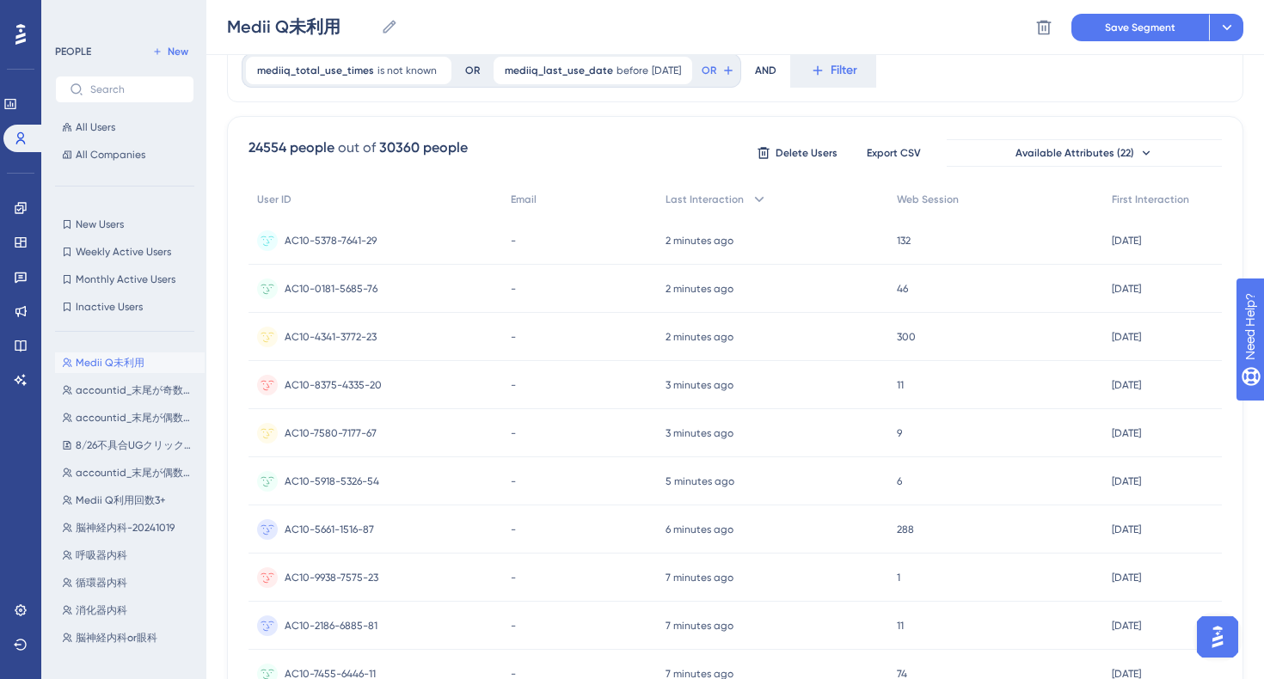
click at [521, 128] on div "24554 people out of 30360 people Delete Users Export CSV Available Attributes (…" at bounding box center [735, 686] width 1016 height 1140
click at [682, 70] on icon at bounding box center [679, 69] width 5 height 5
